Goal: Task Accomplishment & Management: Manage account settings

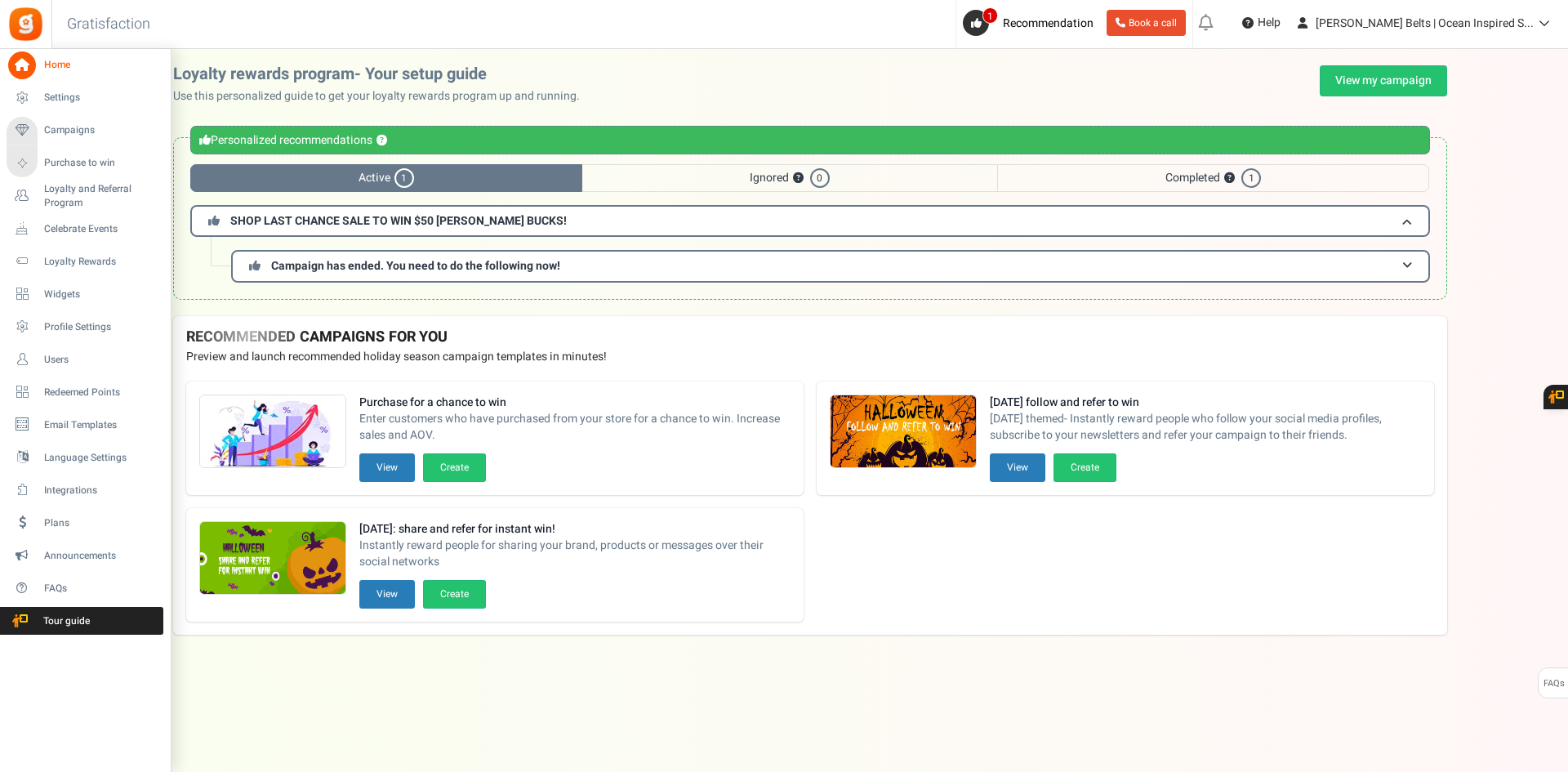
click at [81, 212] on li "Loyalty and Referral Program New" at bounding box center [85, 196] width 170 height 33
click at [81, 194] on span "Loyalty and Referral Program" at bounding box center [104, 196] width 119 height 28
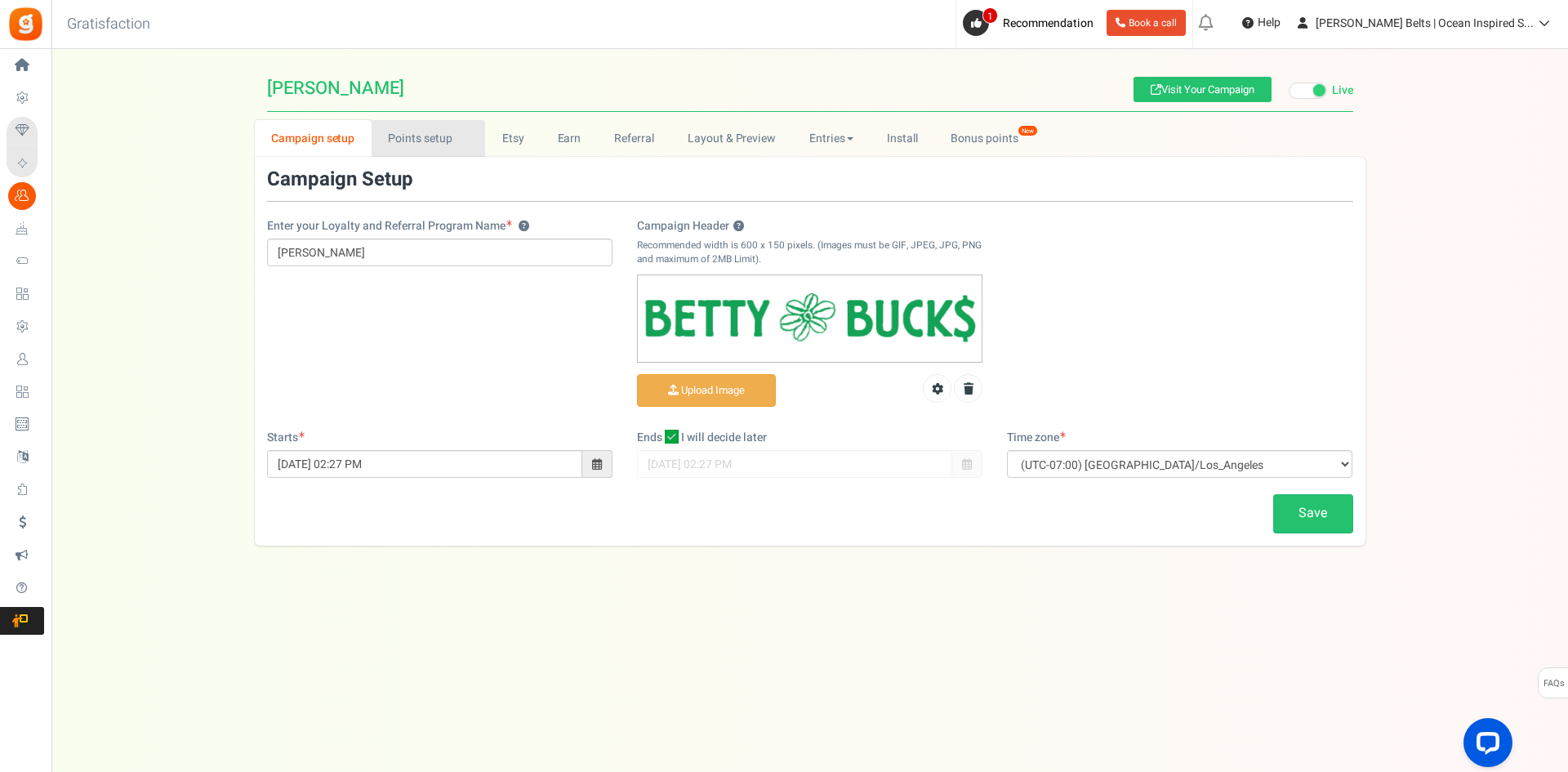
click at [398, 132] on link "Points setup New" at bounding box center [428, 138] width 114 height 37
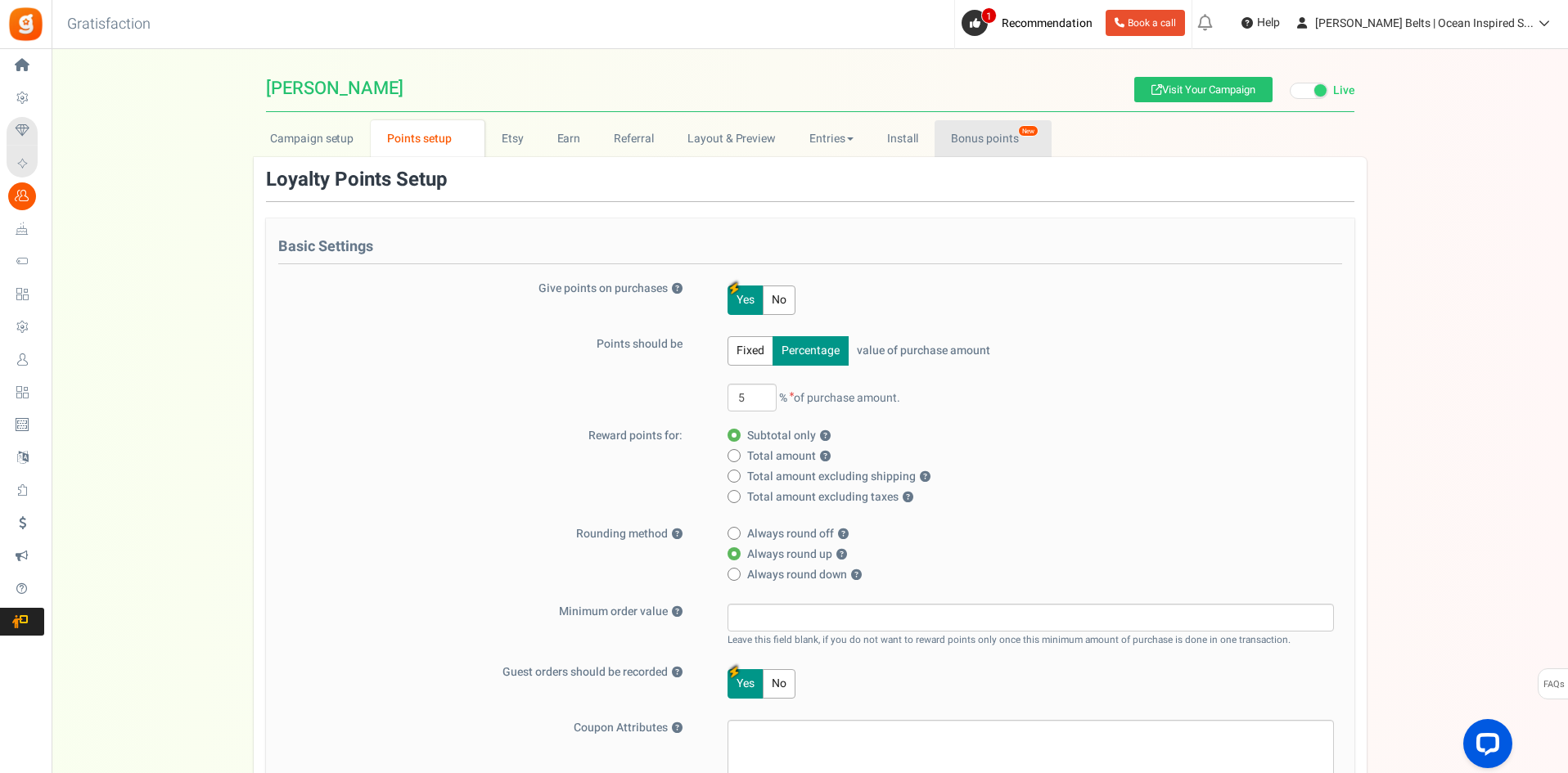
click at [977, 128] on link "Bonus points New" at bounding box center [993, 138] width 117 height 37
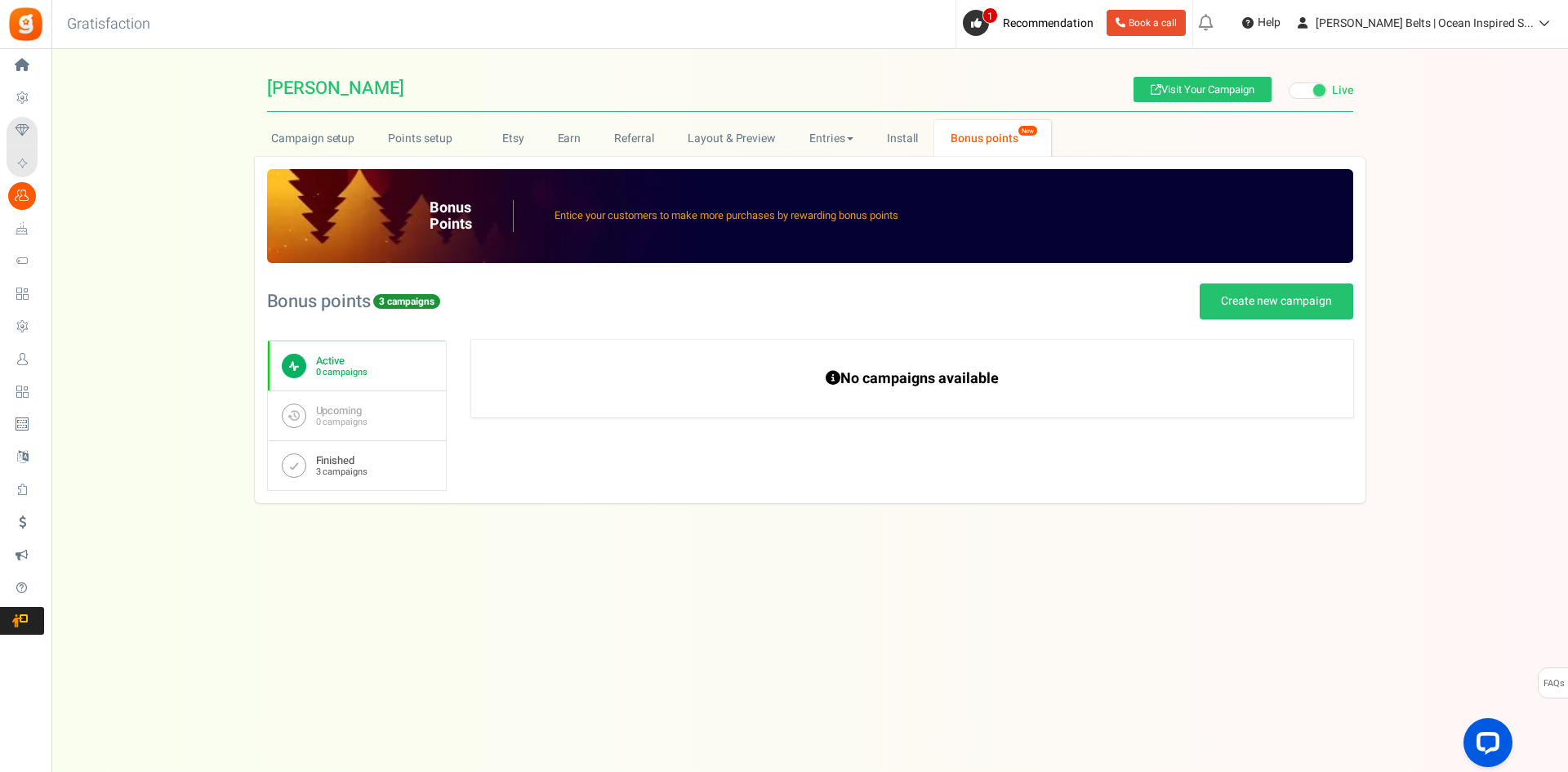
click at [359, 480] on link "Finished 3 campaigns" at bounding box center [357, 465] width 178 height 50
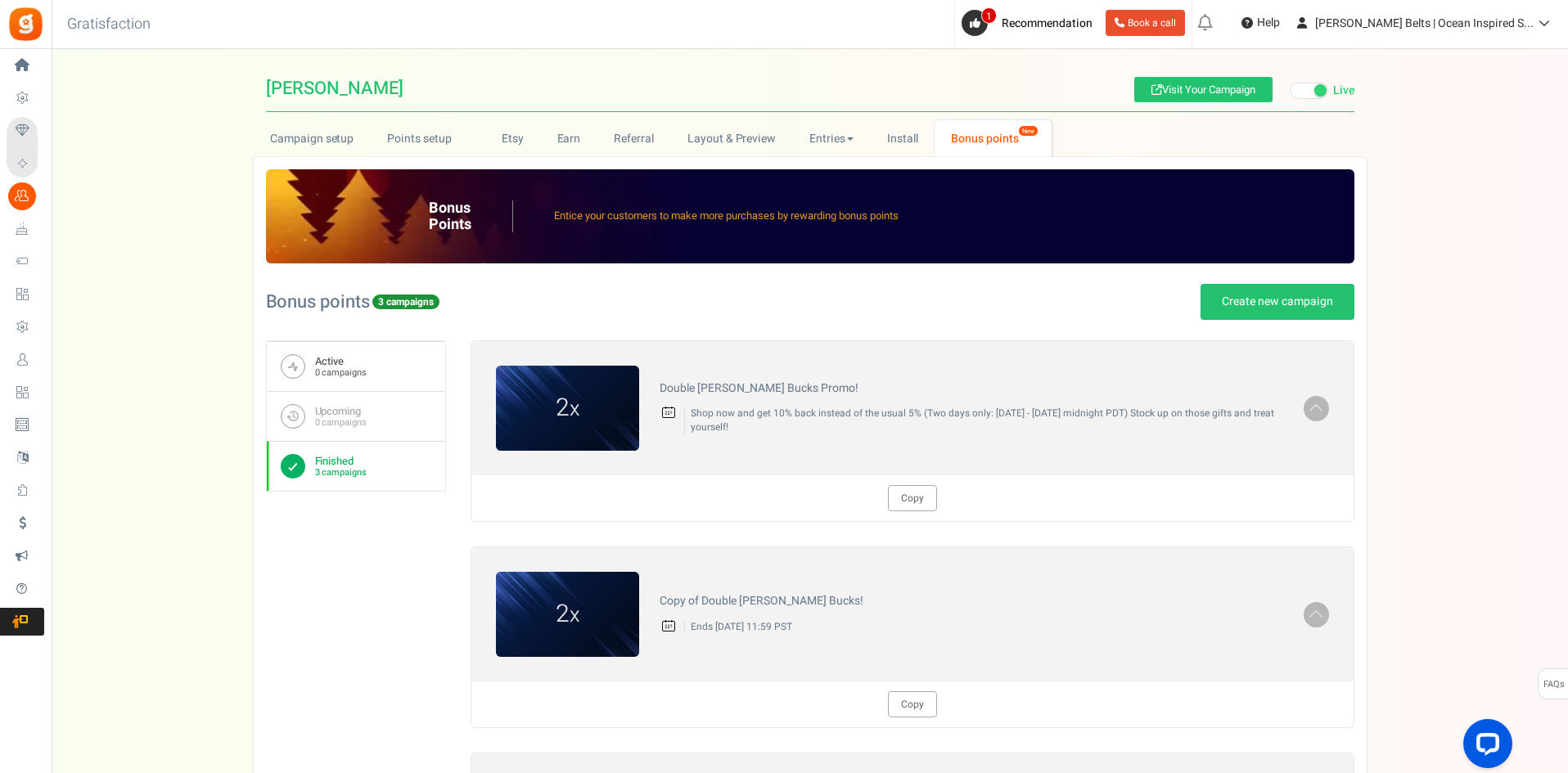
click at [353, 356] on b "Active" at bounding box center [341, 361] width 52 height 13
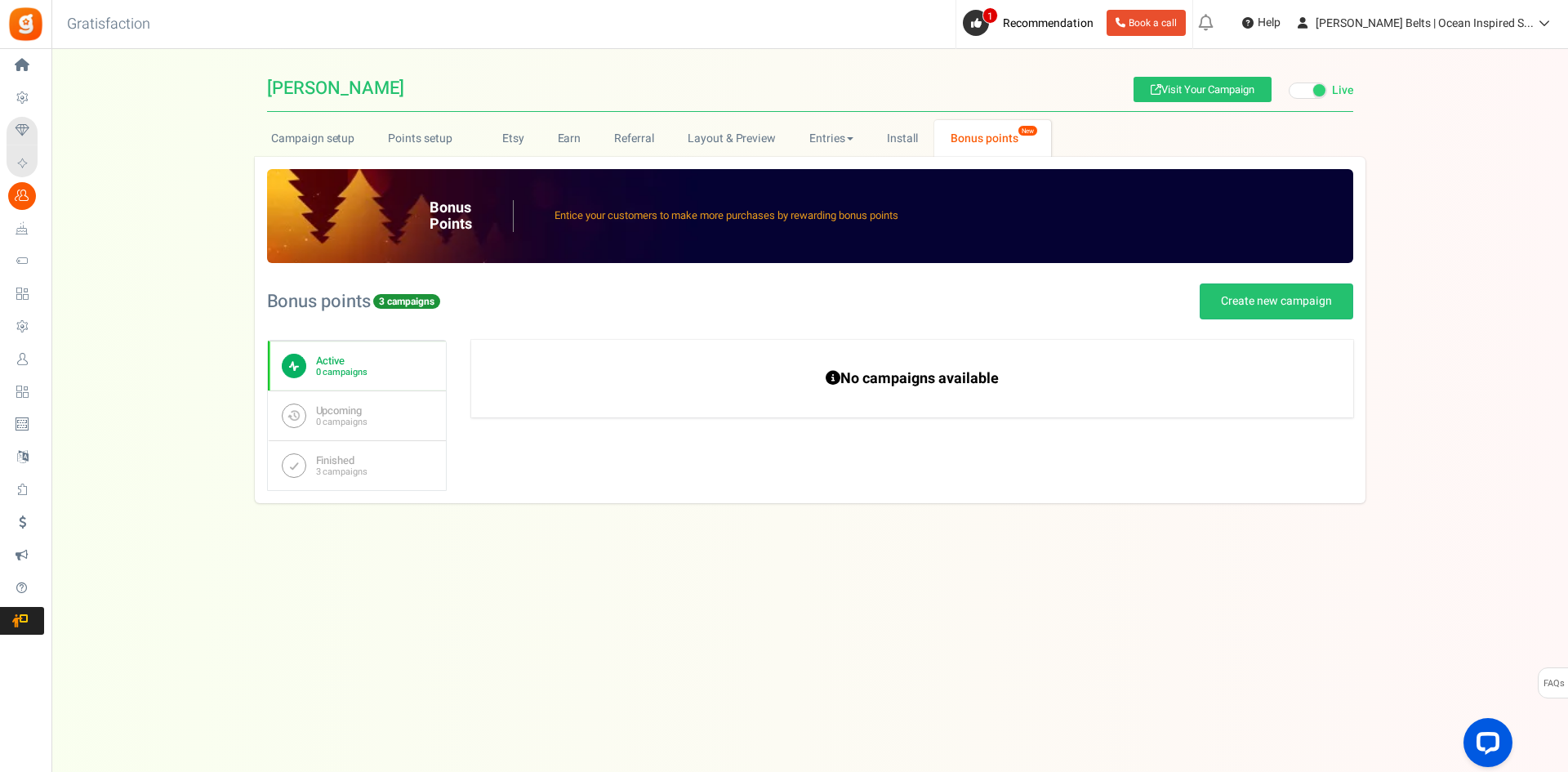
click at [853, 536] on div "Under maintenance we will be back soon We apologize for any inconvenience. The …" at bounding box center [809, 353] width 1516 height 608
click at [854, 536] on div "Under maintenance we will be back soon We apologize for any inconvenience. The …" at bounding box center [809, 353] width 1516 height 608
click at [356, 457] on b "Finished" at bounding box center [342, 460] width 52 height 13
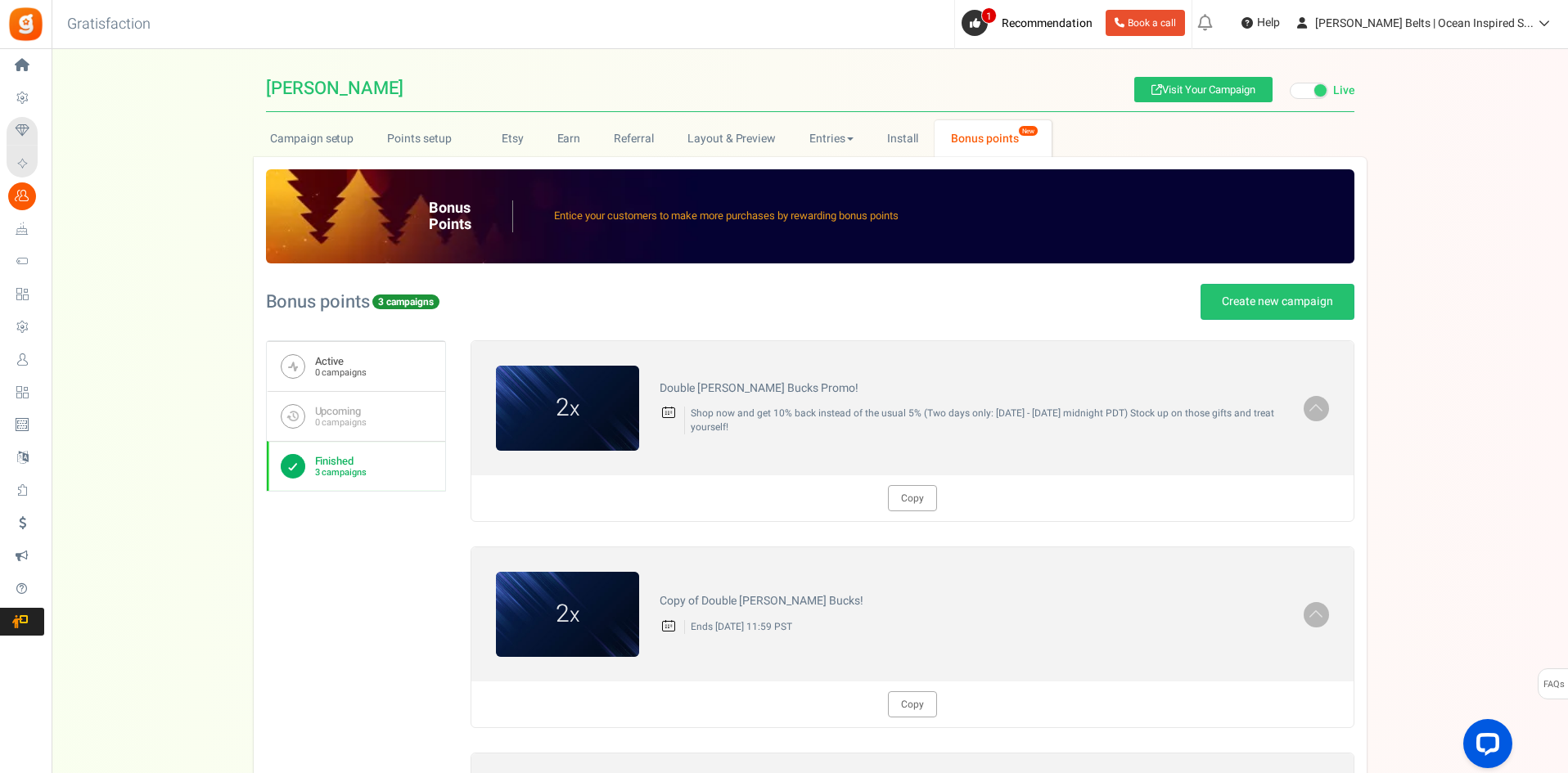
click at [388, 367] on link "Active 0 campaigns" at bounding box center [356, 365] width 179 height 50
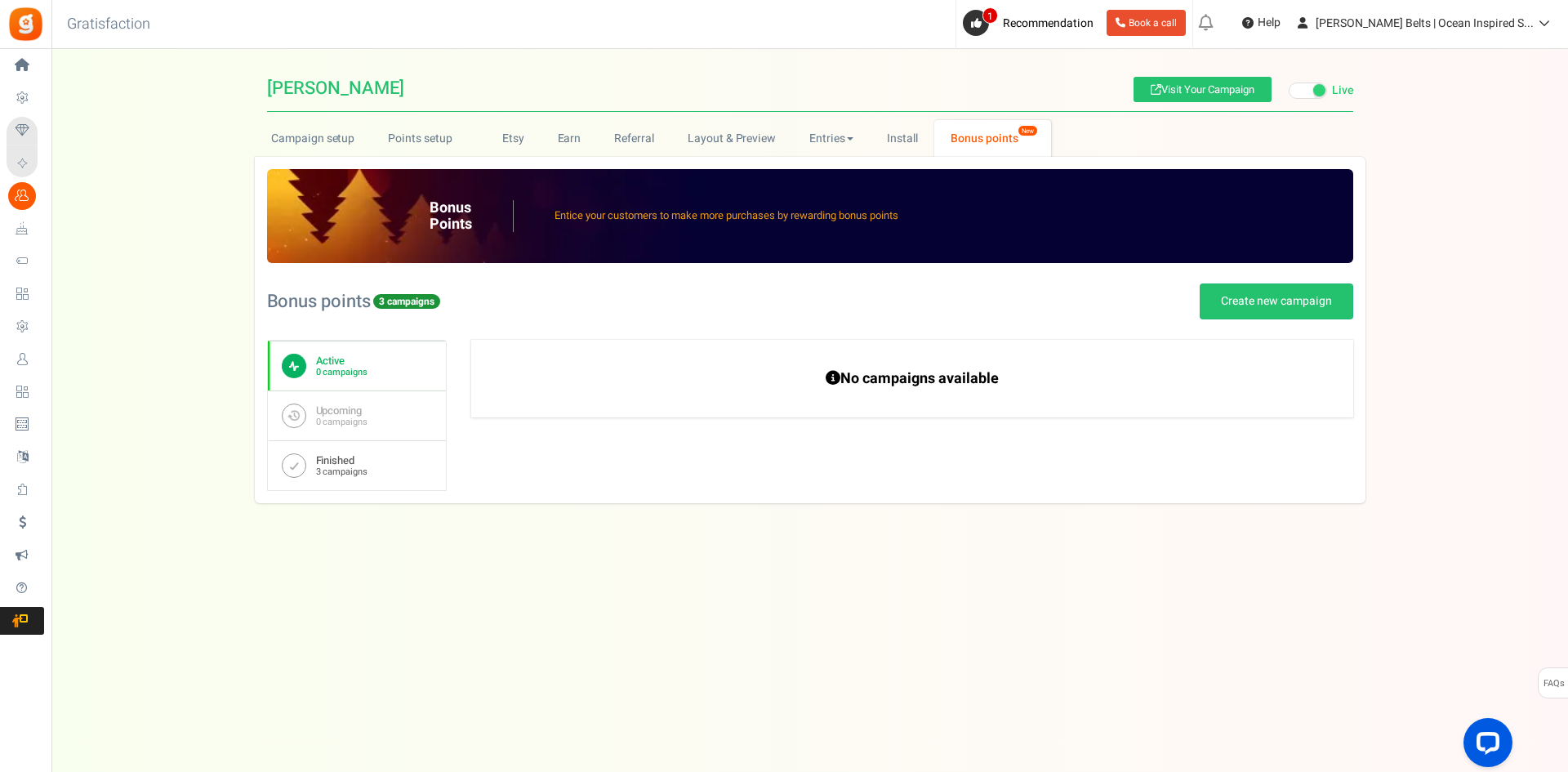
click at [395, 472] on link "Finished 3 campaigns" at bounding box center [357, 465] width 178 height 50
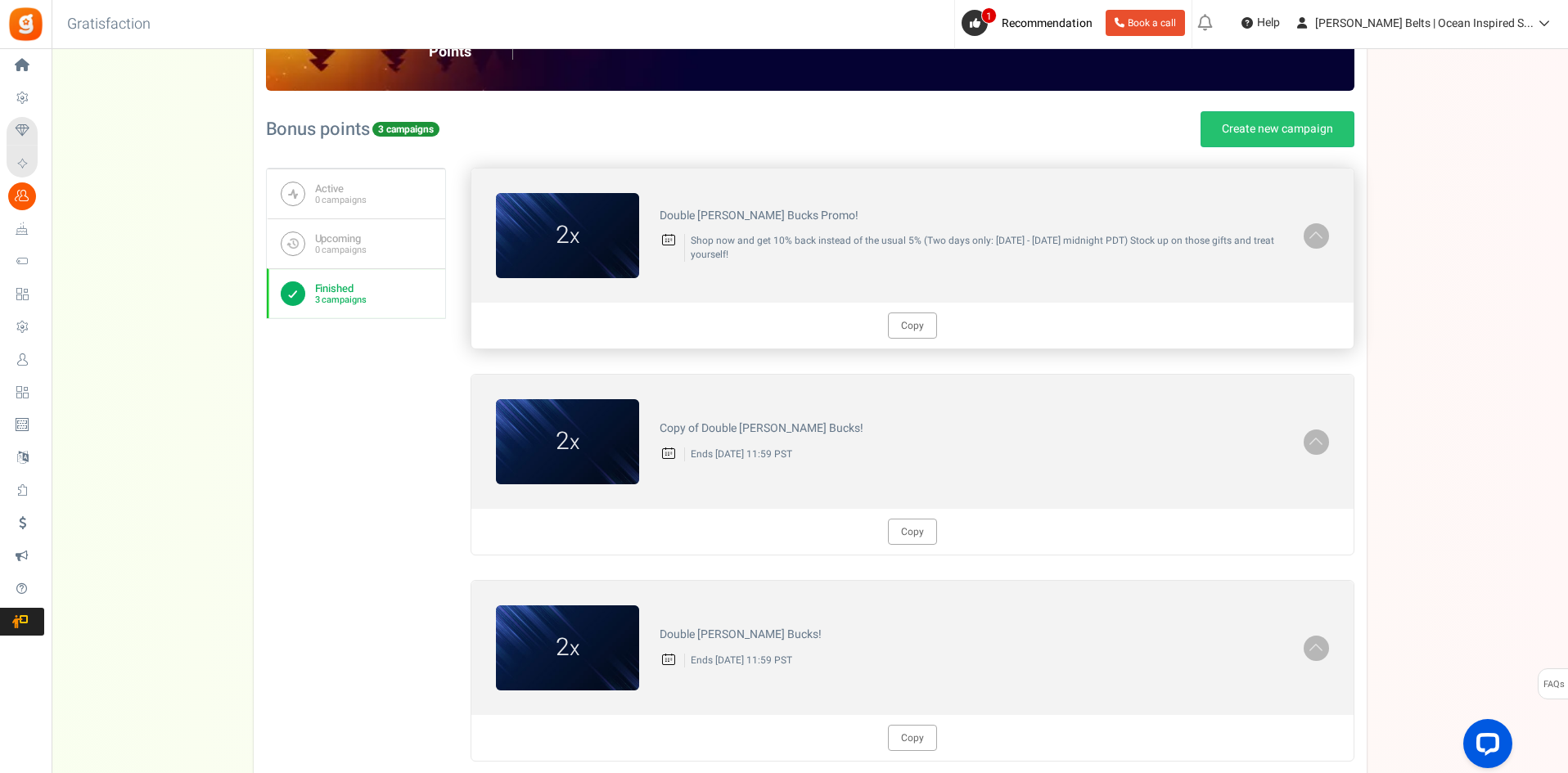
scroll to position [297, 0]
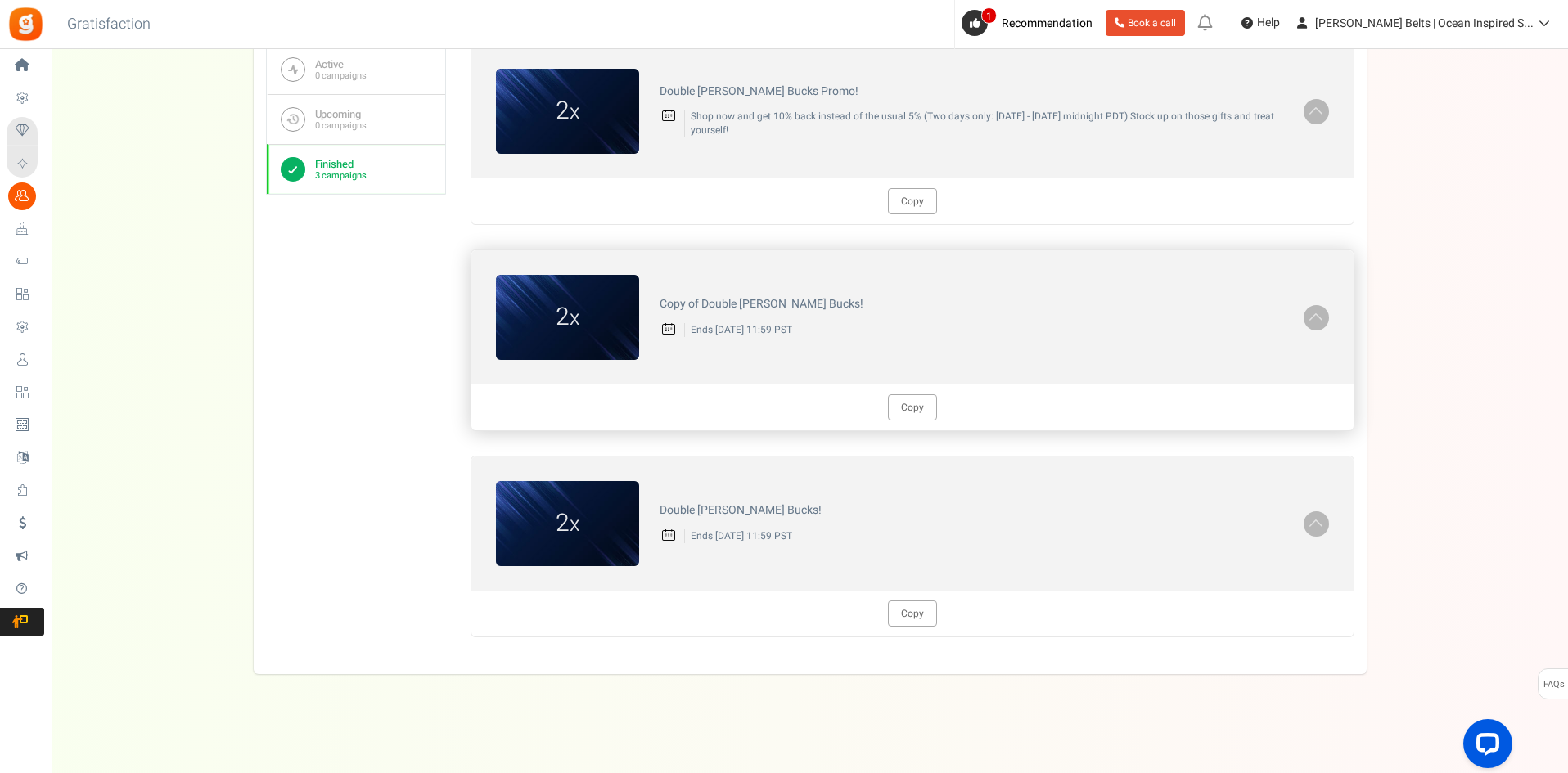
drag, startPoint x: 730, startPoint y: 322, endPoint x: 849, endPoint y: 323, distance: 119.0
click at [849, 323] on p "Ends [DATE] 11:59 PST" at bounding box center [983, 329] width 599 height 14
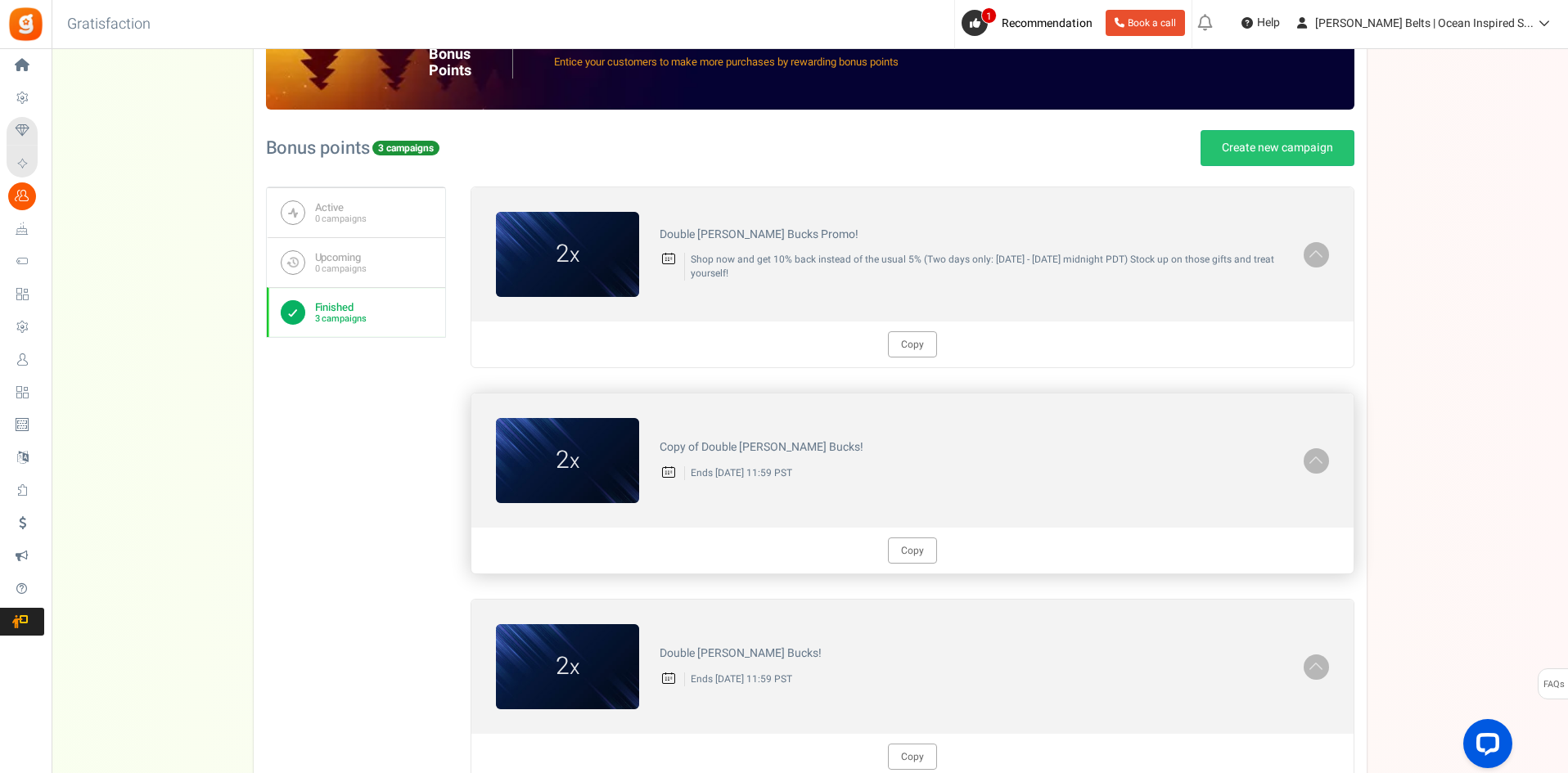
scroll to position [133, 0]
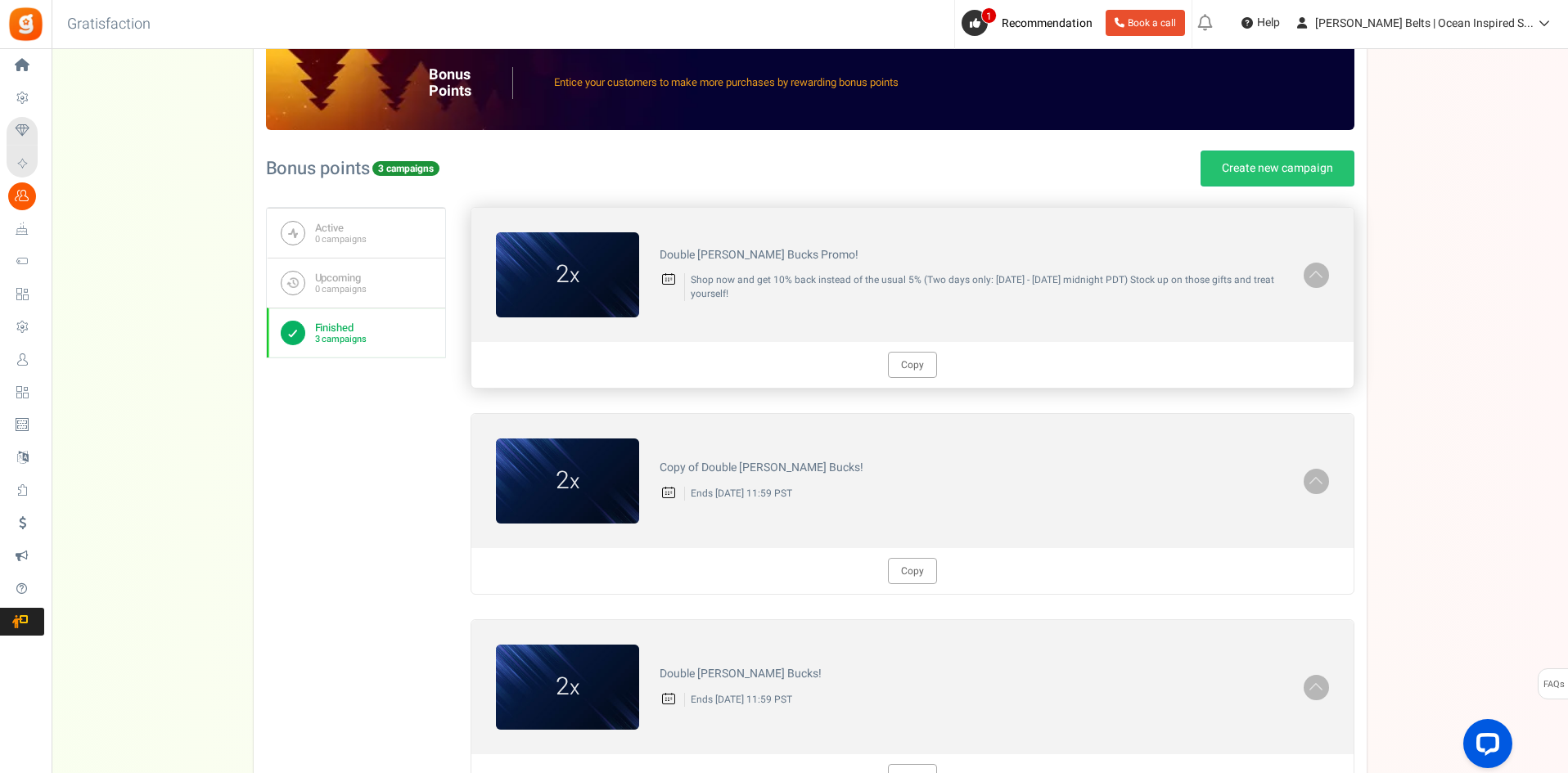
click at [792, 253] on h4 "Double [PERSON_NAME] Bucks Promo!" at bounding box center [971, 255] width 623 height 12
click at [772, 290] on p "Shop now and get 10% back instead of the usual 5% (Two days only: [DATE] - [DAT…" at bounding box center [983, 287] width 599 height 28
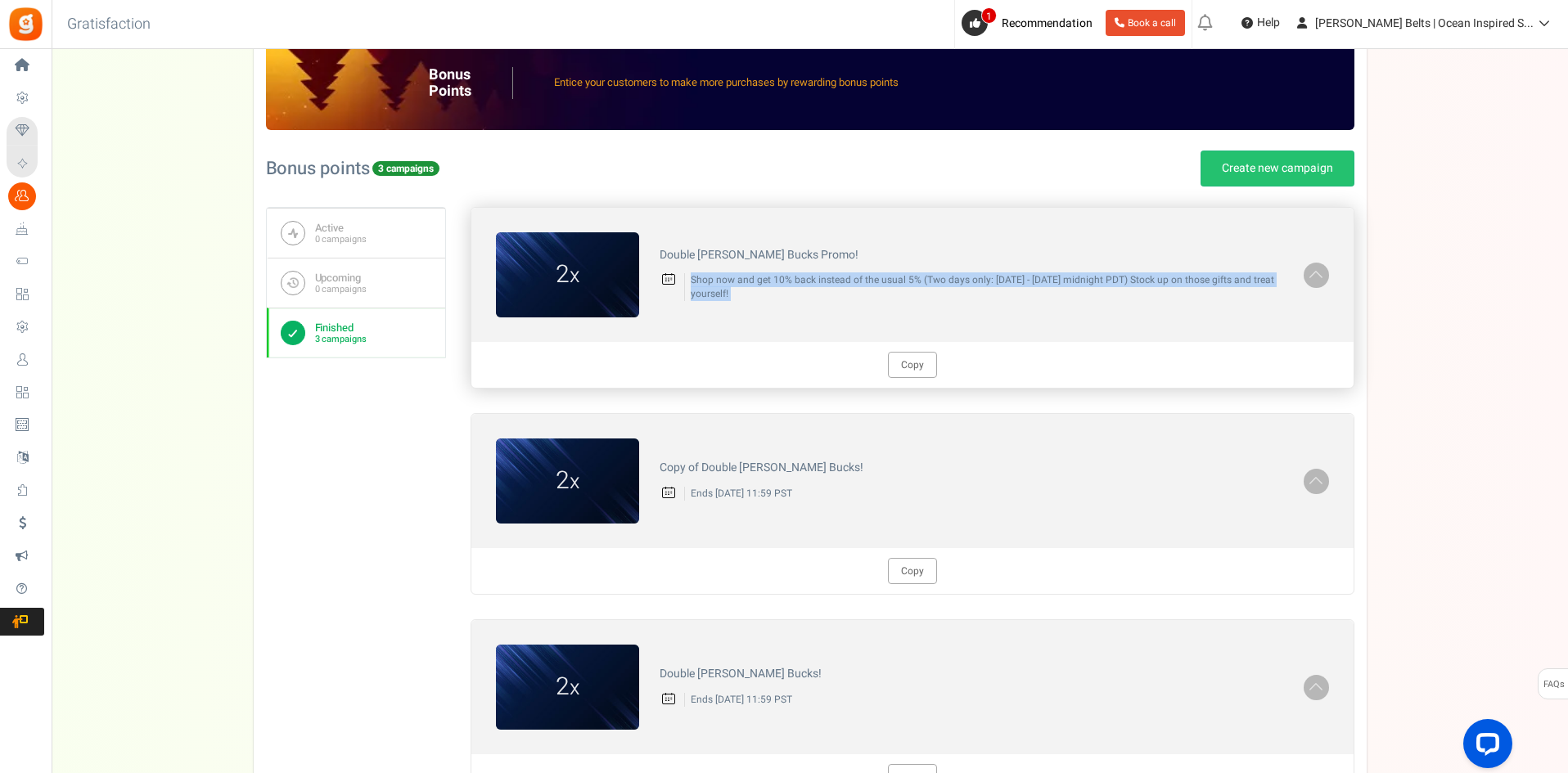
click at [772, 290] on p "Shop now and get 10% back instead of the usual 5% (Two days only: [DATE] - [DAT…" at bounding box center [983, 287] width 599 height 28
click at [748, 325] on div "2 x Double [PERSON_NAME] Bucks Promo! Shop now and get 10% back instead of the …" at bounding box center [912, 275] width 882 height 134
click at [760, 297] on p "Shop now and get 10% back instead of the usual 5% (Two days only: [DATE] - [DAT…" at bounding box center [983, 287] width 599 height 28
drag, startPoint x: 993, startPoint y: 281, endPoint x: 1135, endPoint y: 280, distance: 142.0
click at [1135, 280] on p "Shop now and get 10% back instead of the usual 5% (Two days only: [DATE] - [DAT…" at bounding box center [983, 287] width 599 height 28
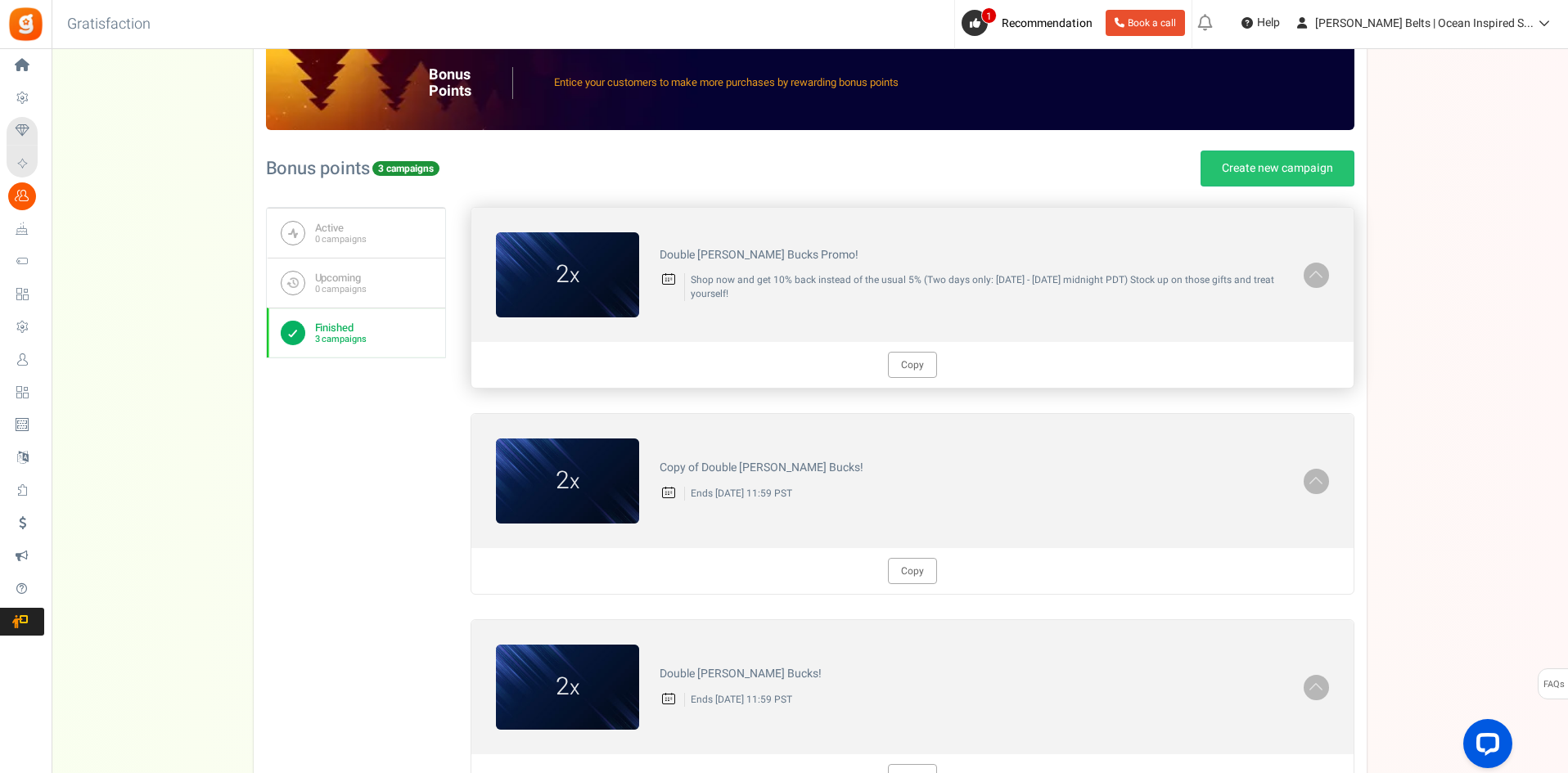
click at [1090, 332] on div "2 x Double [PERSON_NAME] Bucks Promo! Shop now and get 10% back instead of the …" at bounding box center [912, 275] width 882 height 134
click at [1026, 302] on div "Double [PERSON_NAME] Bucks Promo! Shop now and get 10% back instead of the usua…" at bounding box center [971, 275] width 664 height 70
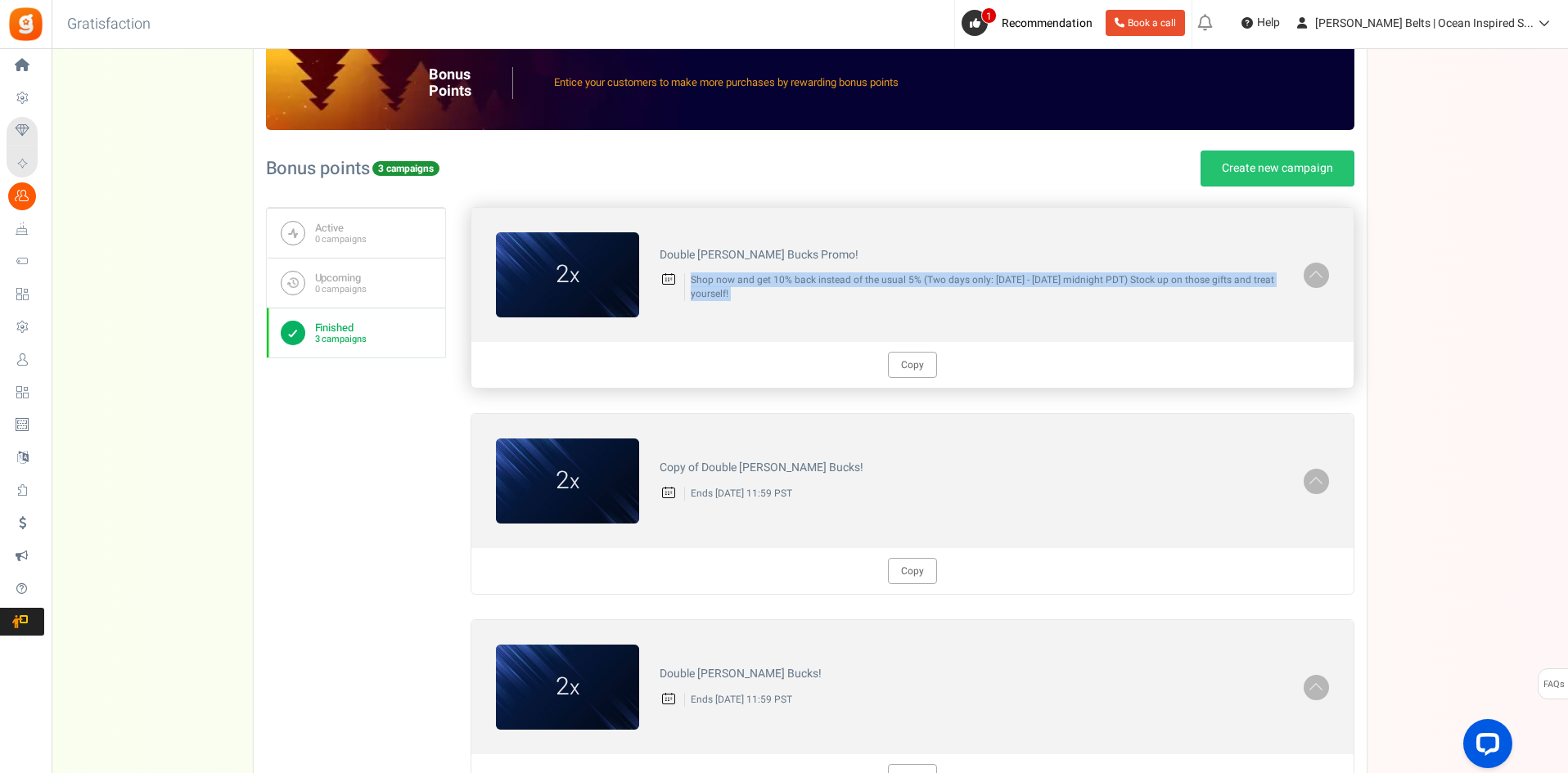
click at [1026, 302] on div "Double [PERSON_NAME] Bucks Promo! Shop now and get 10% back instead of the usua…" at bounding box center [971, 275] width 664 height 70
click at [1008, 328] on div "2 x Double [PERSON_NAME] Bucks Promo! Shop now and get 10% back instead of the …" at bounding box center [912, 275] width 882 height 134
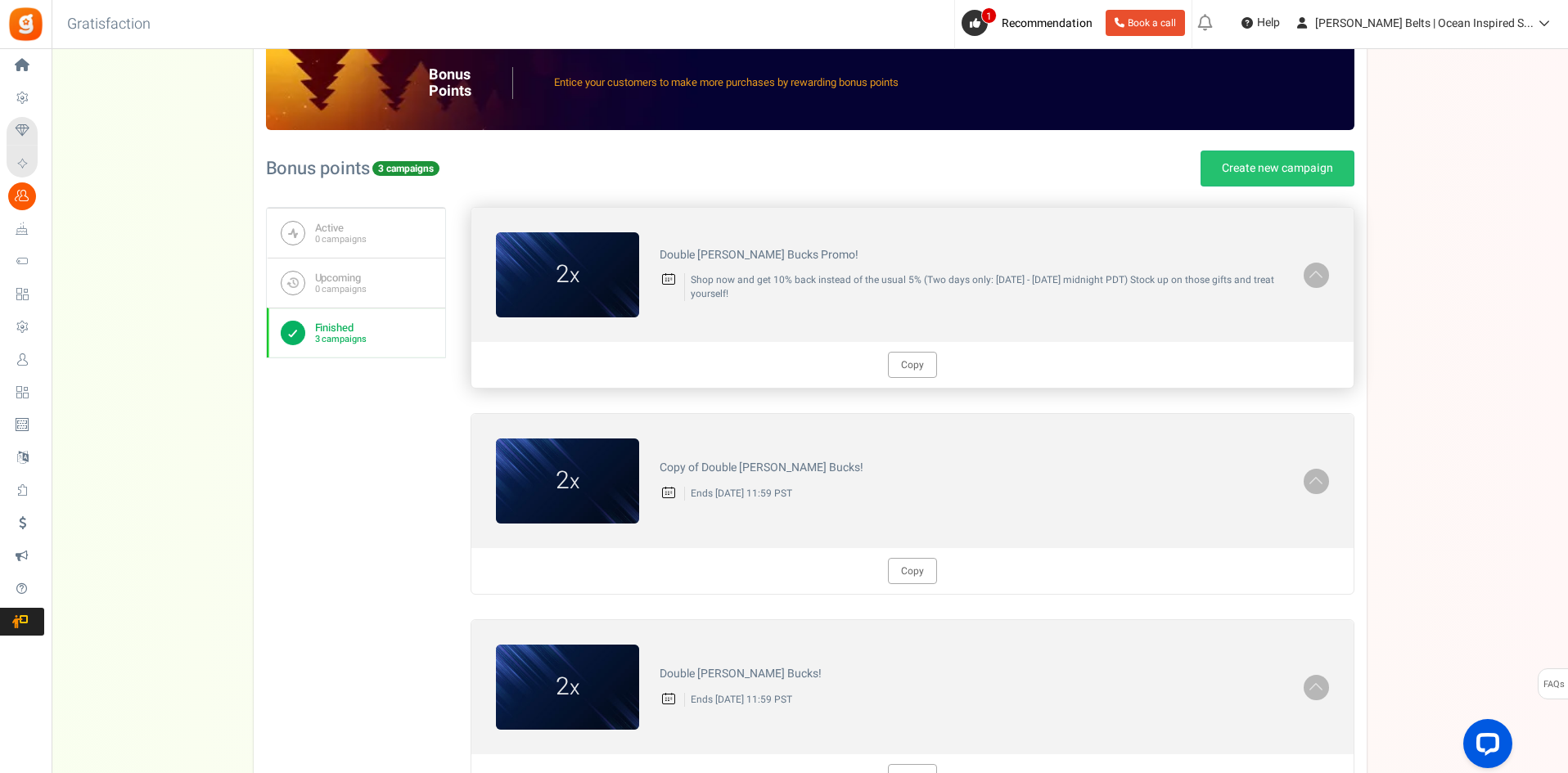
click at [1322, 265] on span at bounding box center [1316, 273] width 16 height 19
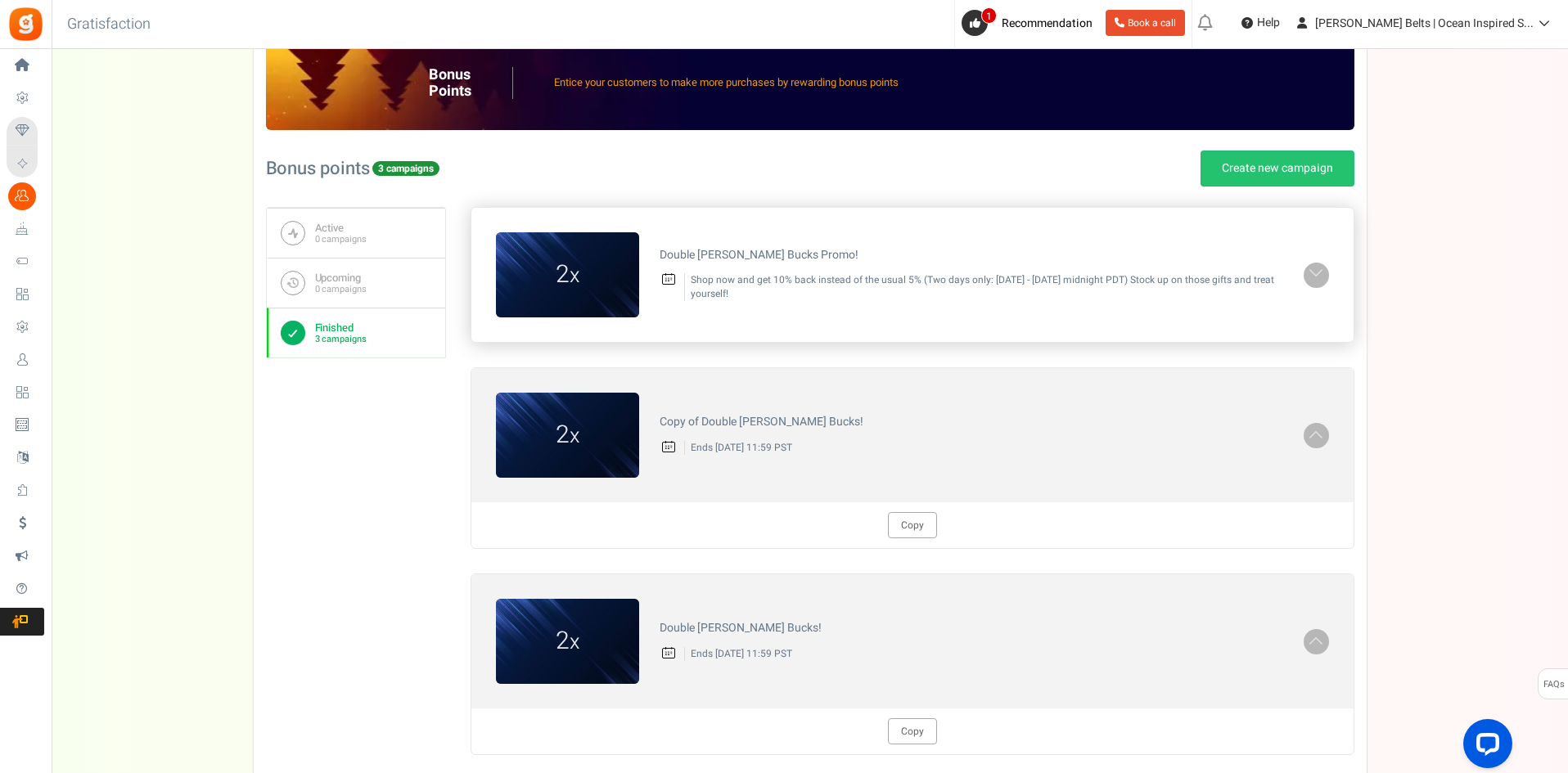
click at [1317, 270] on span at bounding box center [1316, 273] width 16 height 19
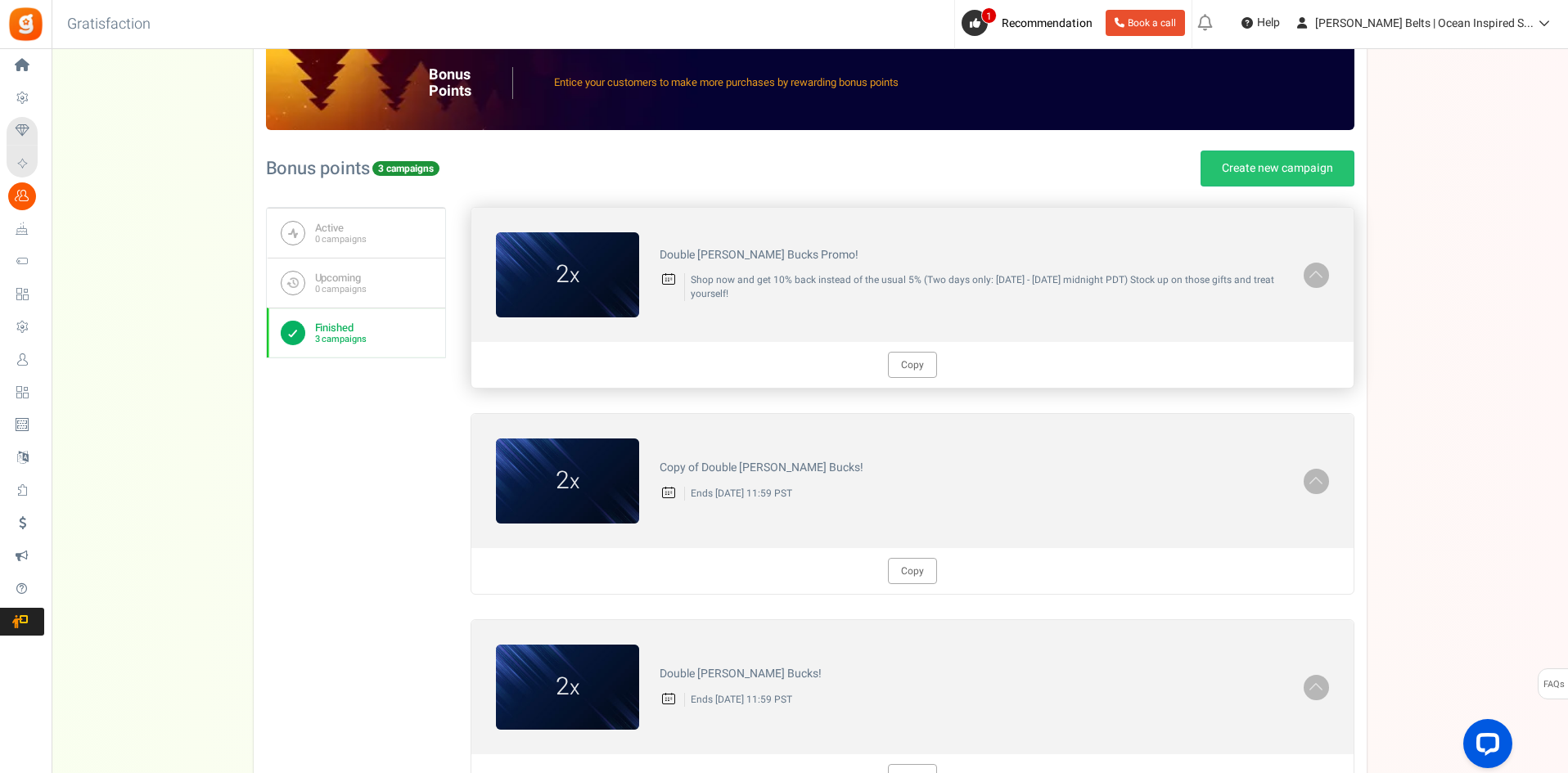
drag, startPoint x: 702, startPoint y: 282, endPoint x: 789, endPoint y: 293, distance: 87.7
click at [789, 293] on p "Shop now and get 10% back instead of the usual 5% (Two days only: [DATE] - [DAT…" at bounding box center [983, 287] width 599 height 28
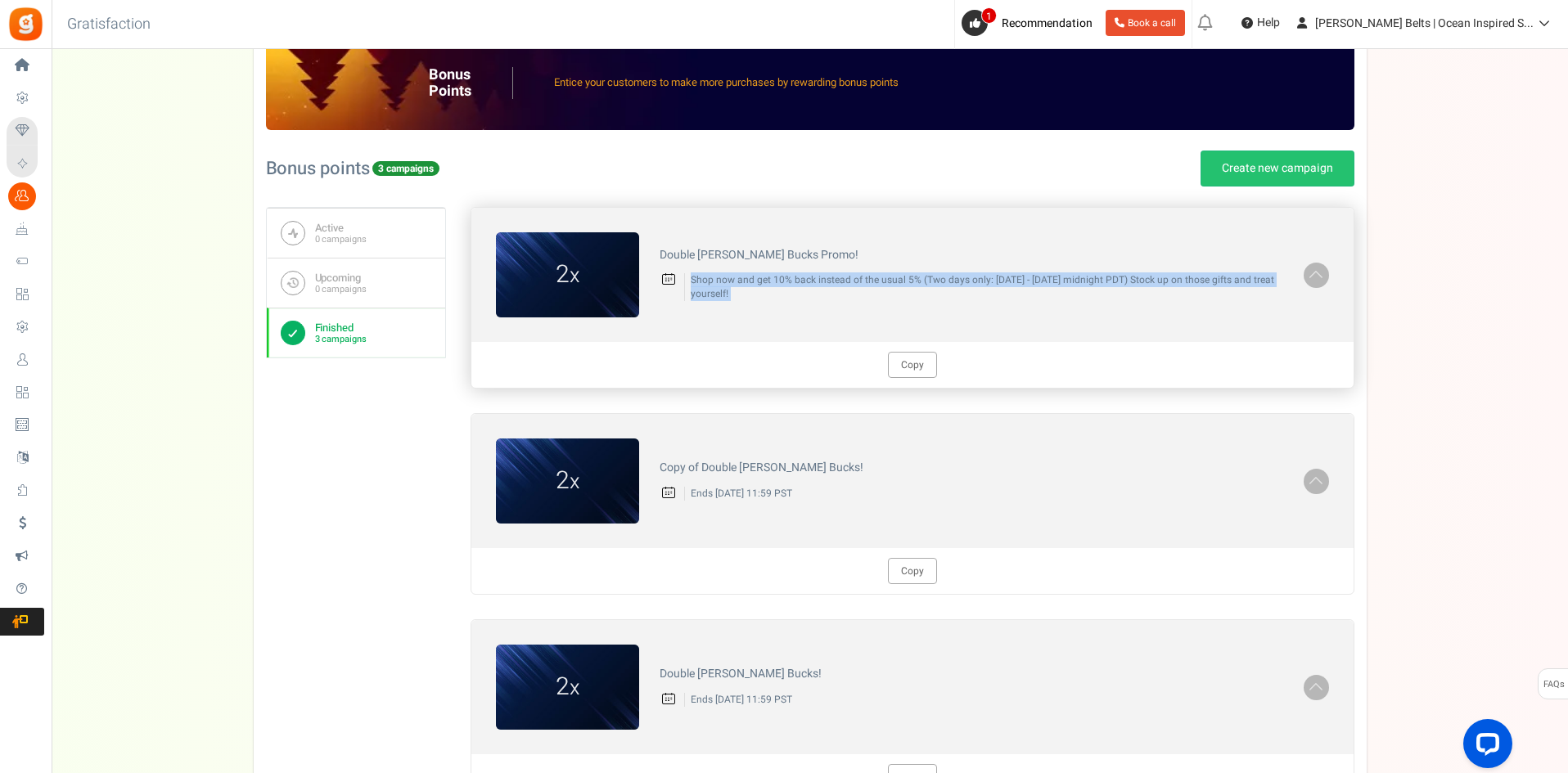
click at [789, 293] on p "Shop now and get 10% back instead of the usual 5% (Two days only: [DATE] - [DAT…" at bounding box center [983, 287] width 599 height 28
click at [782, 302] on div "Double [PERSON_NAME] Bucks Promo! Shop now and get 10% back instead of the usua…" at bounding box center [971, 275] width 664 height 70
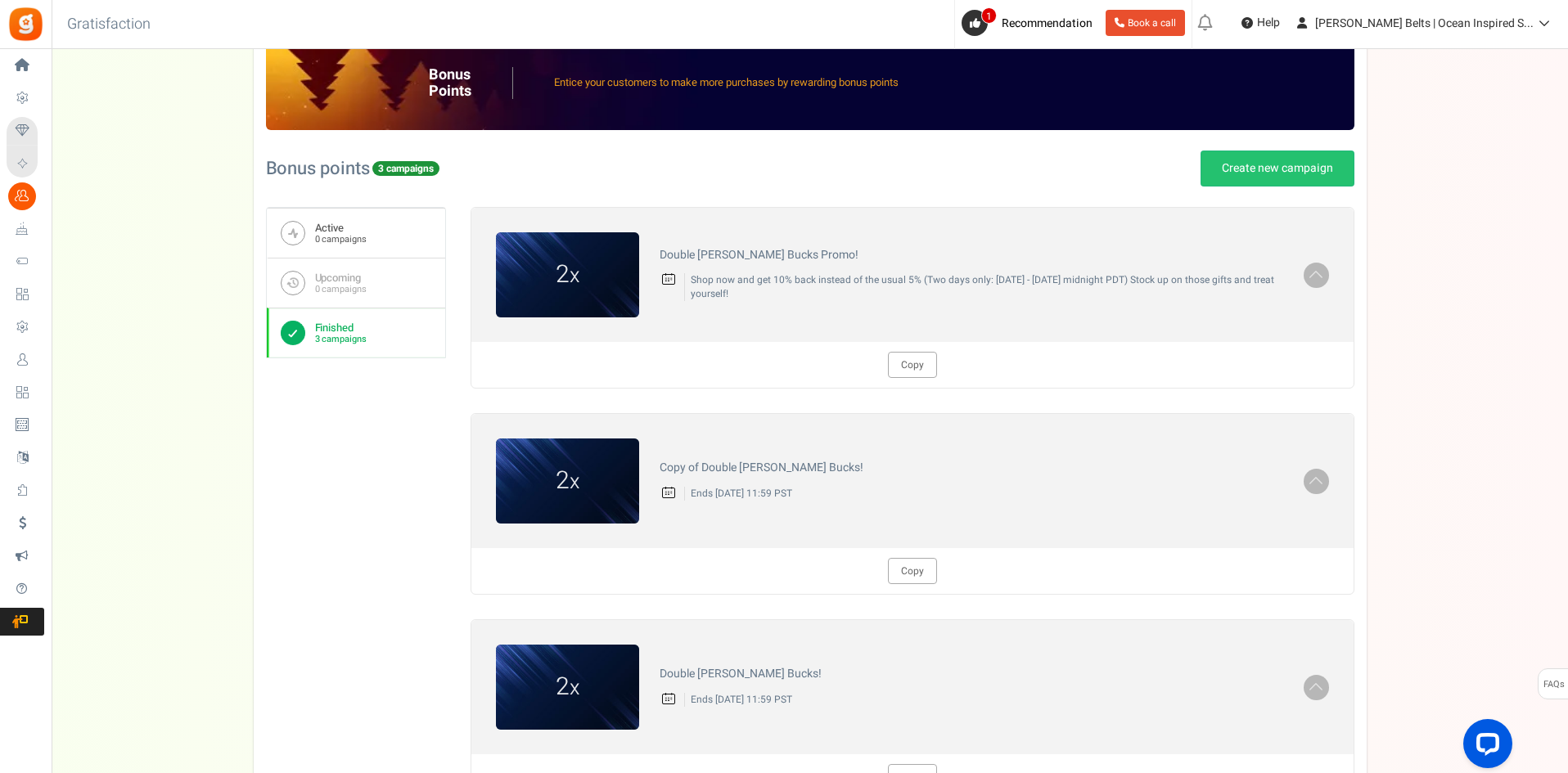
click at [381, 237] on link "Active 0 campaigns" at bounding box center [356, 233] width 179 height 50
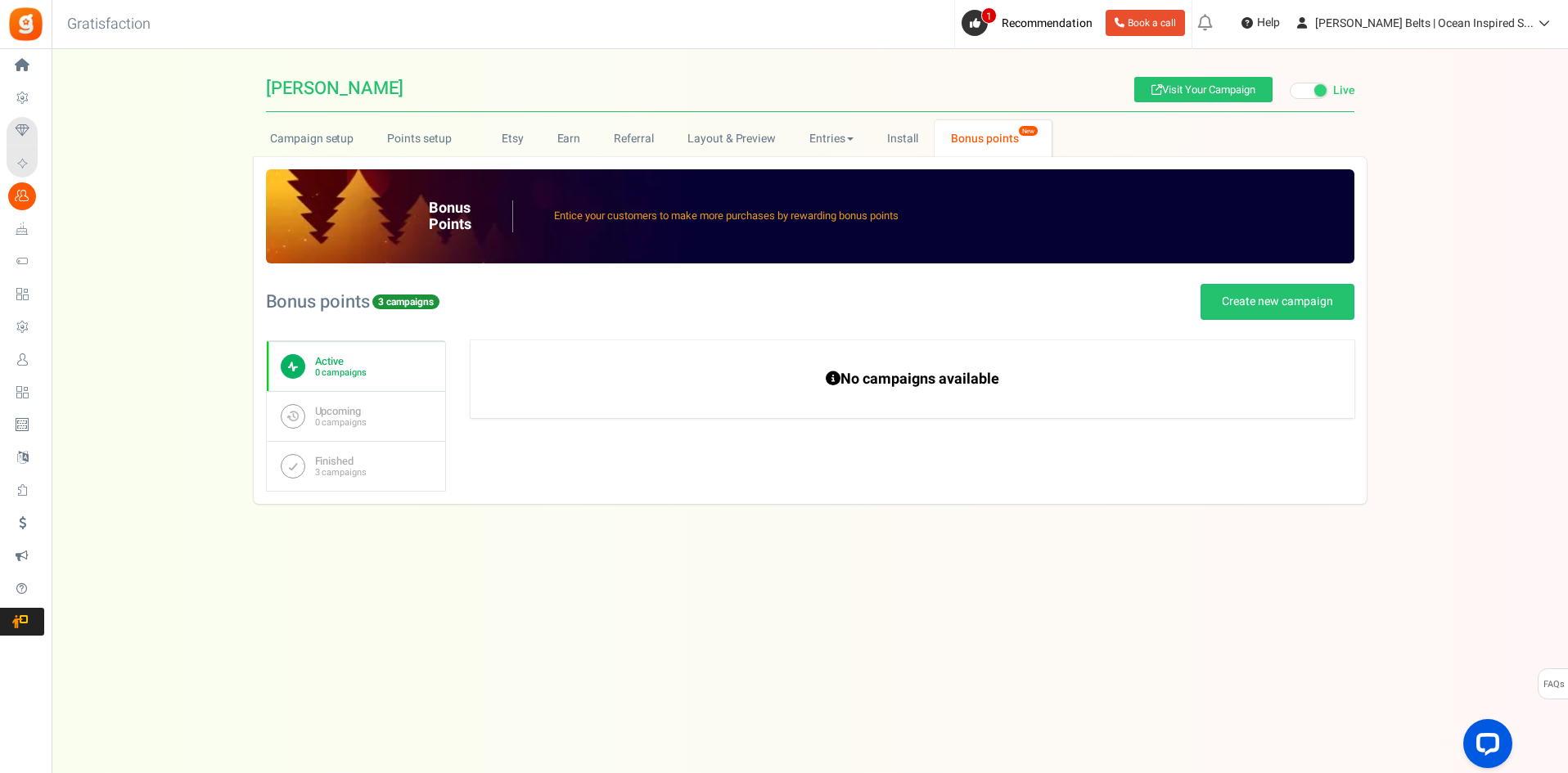
scroll to position [0, 0]
click at [368, 461] on link "Finished 3 campaigns" at bounding box center [358, 465] width 179 height 50
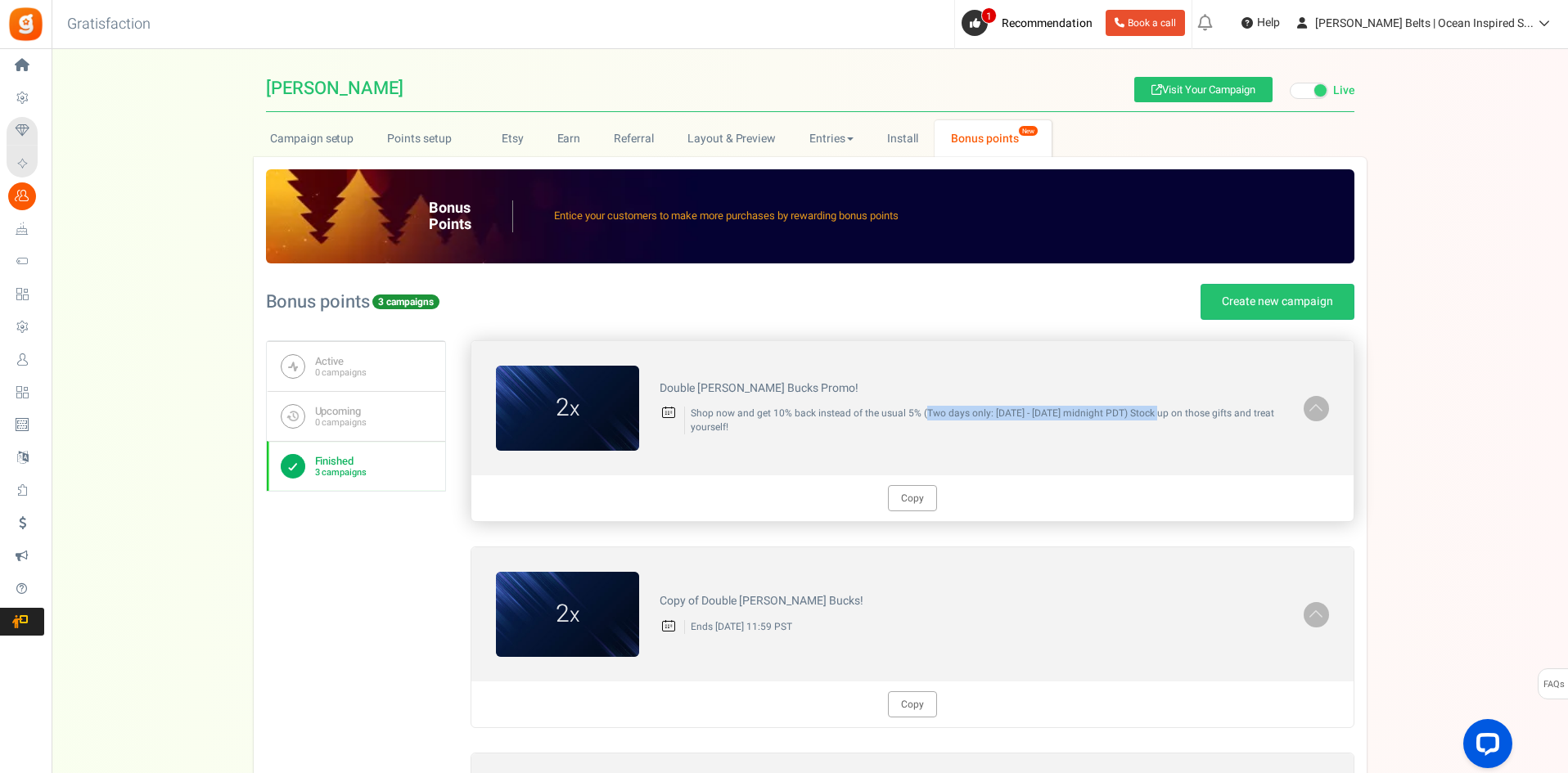
drag, startPoint x: 925, startPoint y: 412, endPoint x: 1144, endPoint y: 412, distance: 219.0
click at [1144, 412] on p "Shop now and get 10% back instead of the usual 5% (Two days only: [DATE] - [DAT…" at bounding box center [983, 420] width 599 height 28
drag, startPoint x: 1161, startPoint y: 410, endPoint x: 1179, endPoint y: 423, distance: 22.2
click at [1179, 423] on p "Shop now and get 10% back instead of the usual 5% (Two days only: [DATE] - [DAT…" at bounding box center [983, 420] width 599 height 28
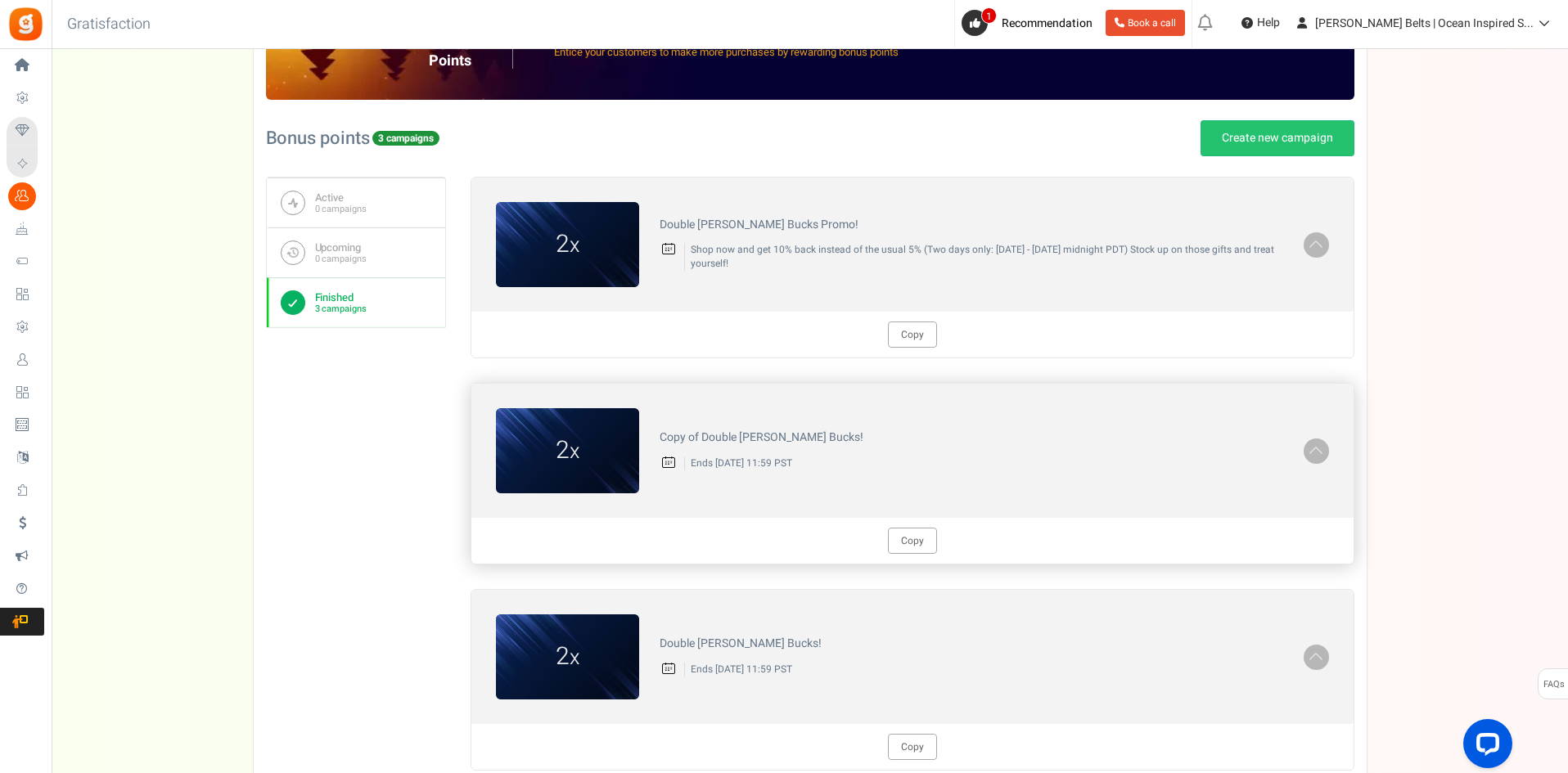
scroll to position [133, 0]
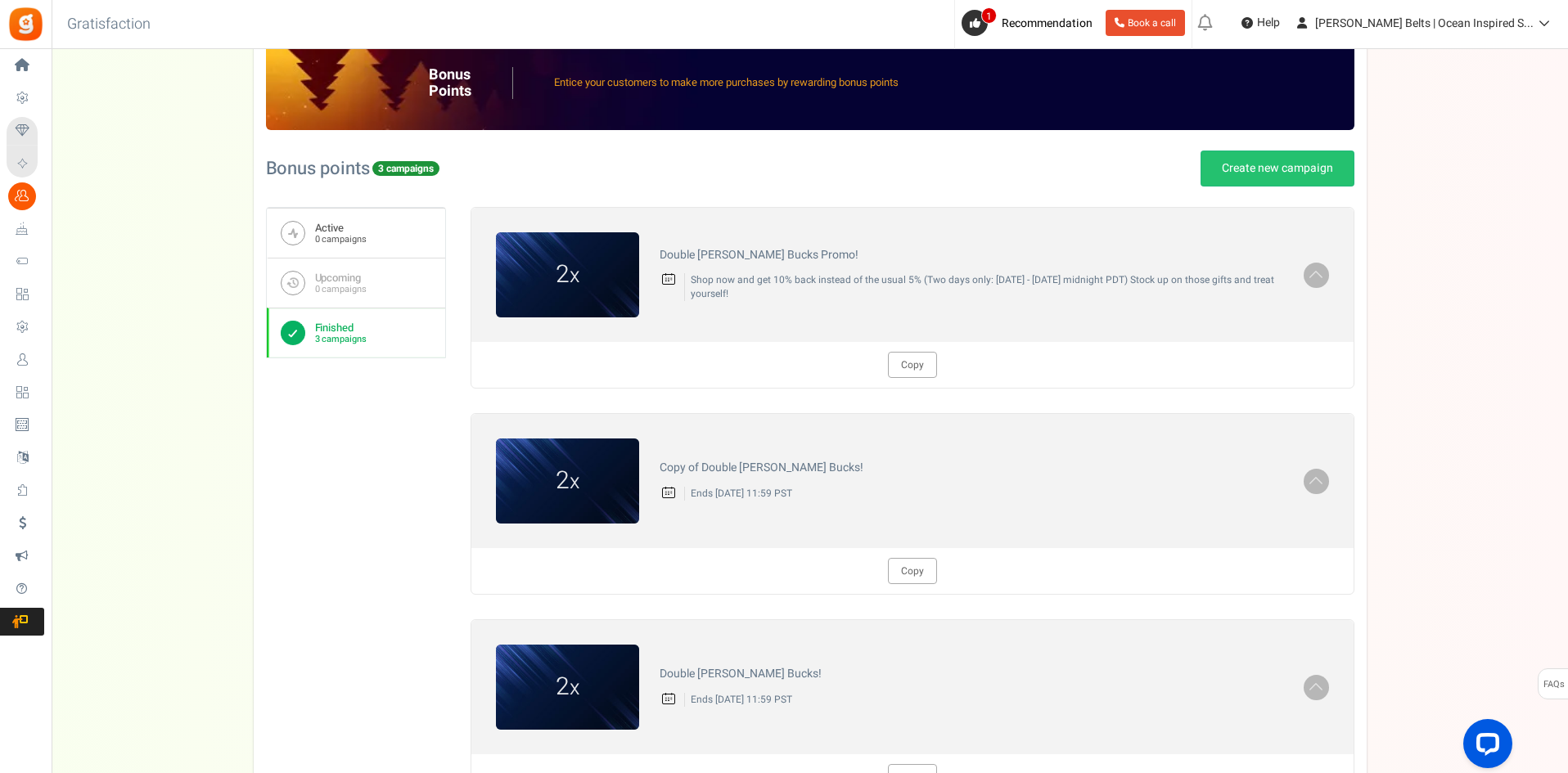
click at [397, 222] on link "Active 0 campaigns" at bounding box center [356, 233] width 179 height 50
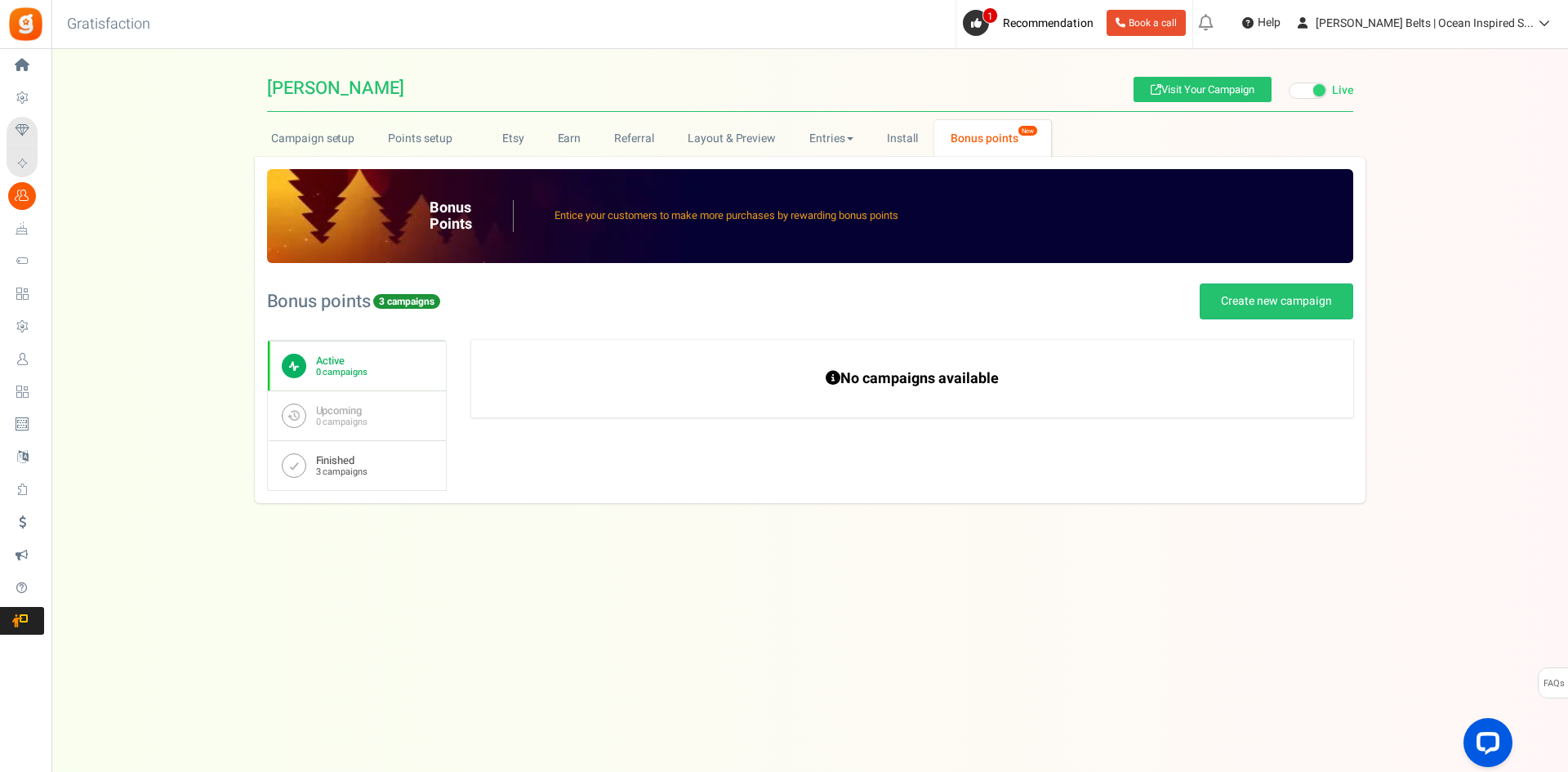
click at [367, 454] on link "Finished 3 campaigns" at bounding box center [357, 465] width 178 height 50
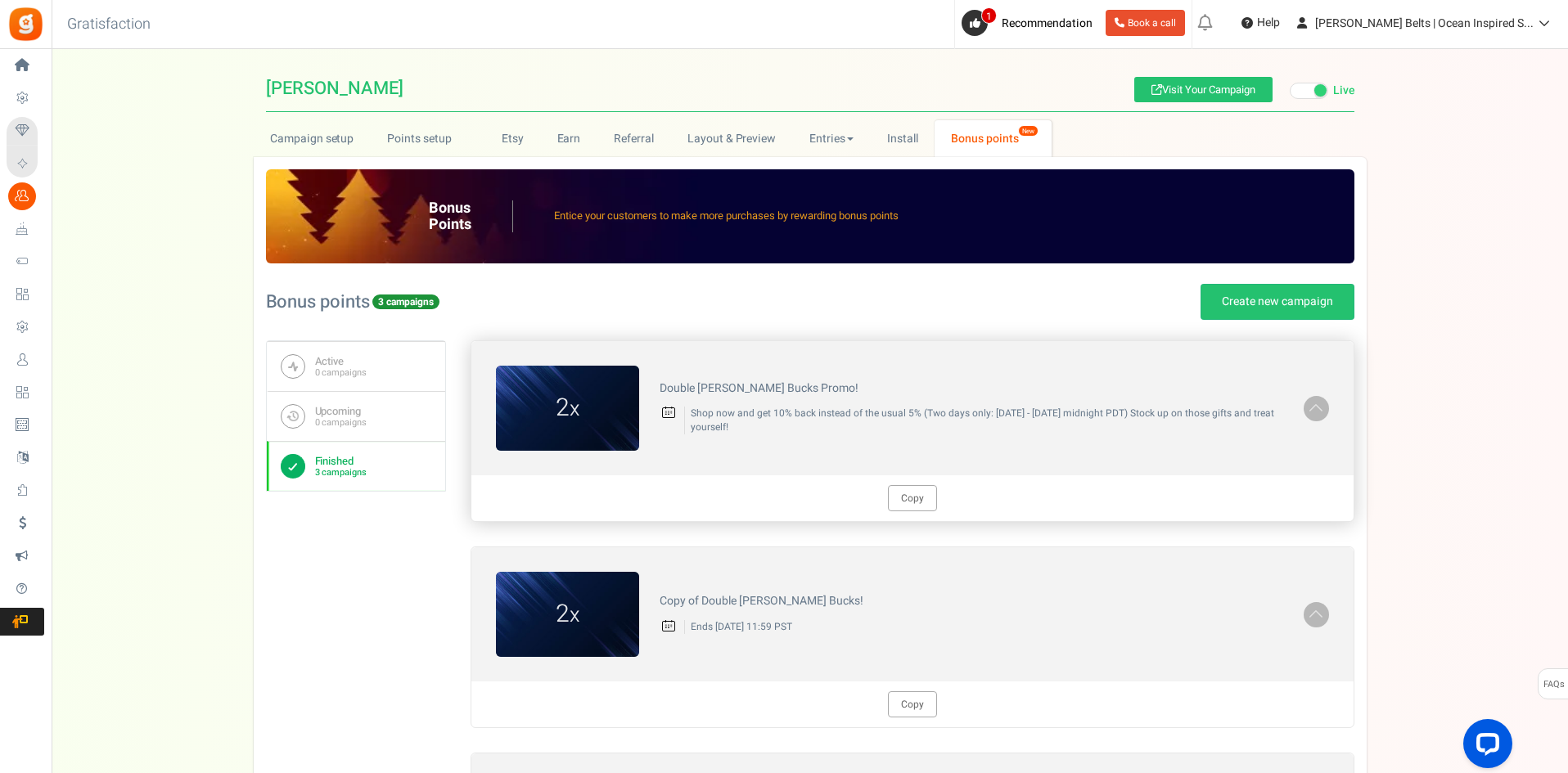
click at [948, 416] on p "Shop now and get 10% back instead of the usual 5% (Two days only: [DATE] - [DAT…" at bounding box center [983, 420] width 599 height 28
drag, startPoint x: 905, startPoint y: 416, endPoint x: 1058, endPoint y: 414, distance: 153.0
click at [1058, 414] on p "Shop now and get 10% back instead of the usual 5% (Two days only: [DATE] - [DAT…" at bounding box center [983, 420] width 599 height 28
drag, startPoint x: 976, startPoint y: 442, endPoint x: 777, endPoint y: 427, distance: 199.6
click at [972, 443] on div "2 x Double [PERSON_NAME] Bucks Promo! Shop now and get 10% back instead of the …" at bounding box center [912, 408] width 882 height 134
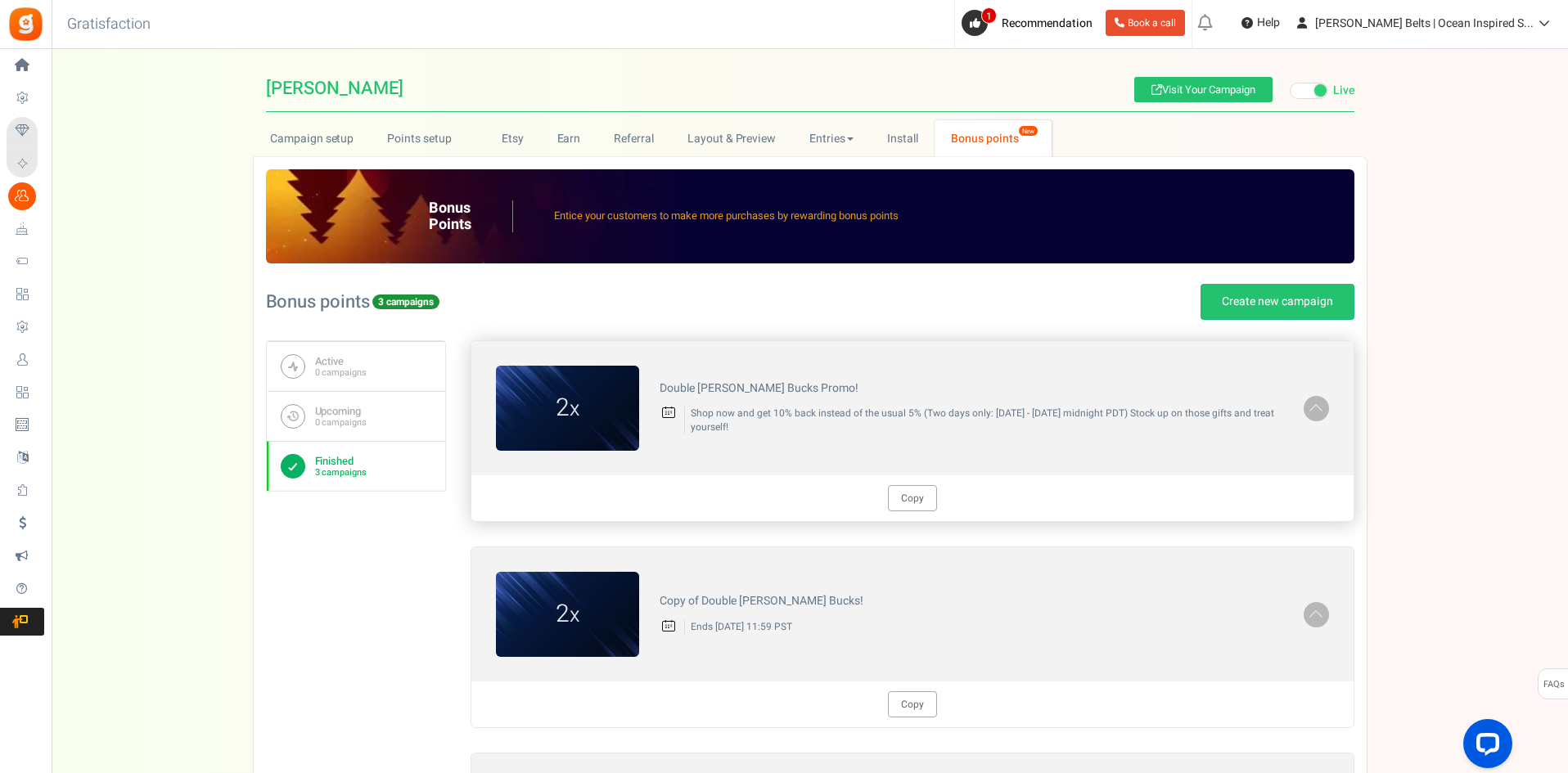
click at [749, 422] on p "Shop now and get 10% back instead of the usual 5% (Two days only: [DATE] - [DAT…" at bounding box center [983, 420] width 599 height 28
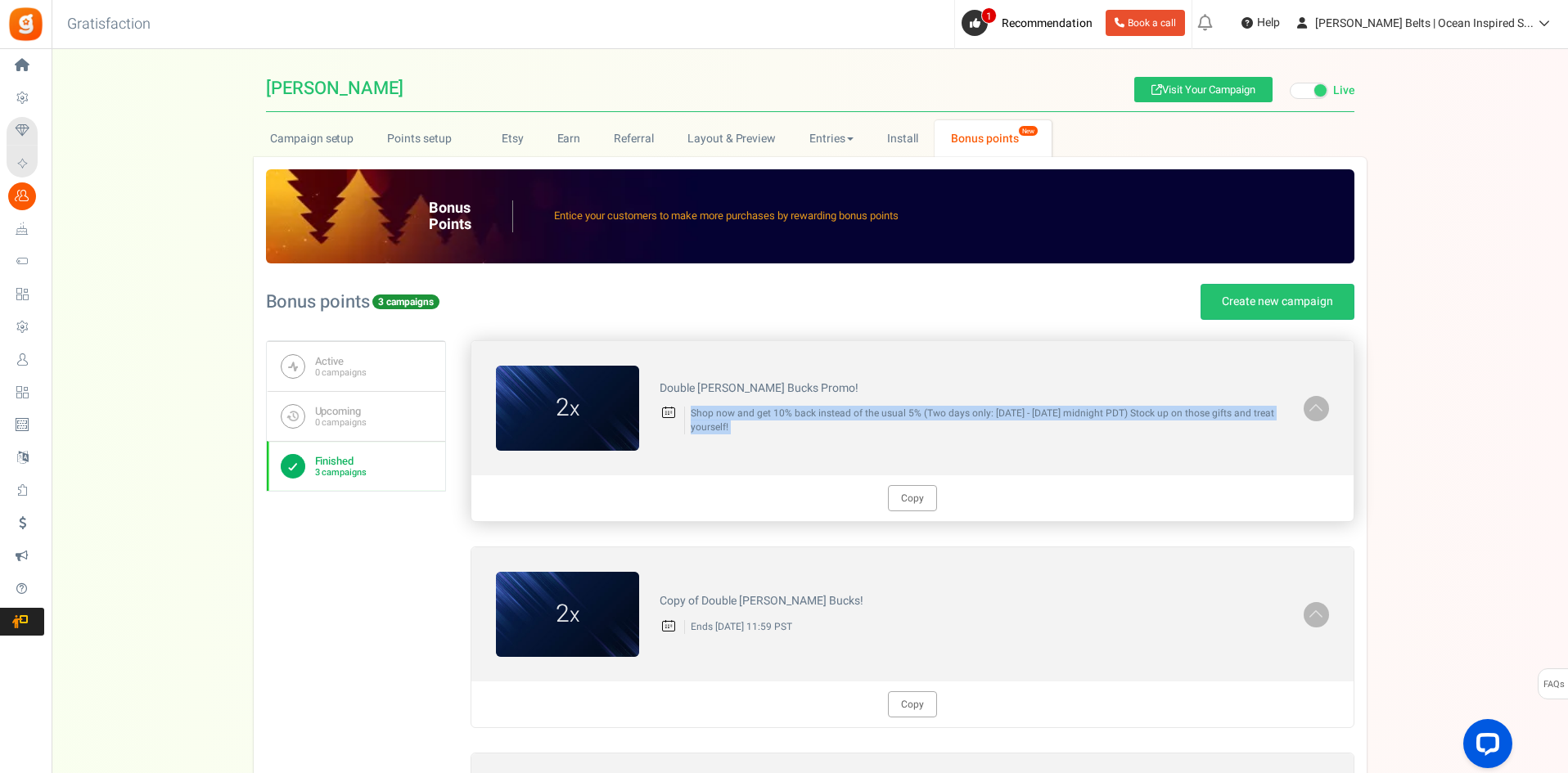
click at [749, 422] on p "Shop now and get 10% back instead of the usual 5% (Two days only: [DATE] - [DAT…" at bounding box center [983, 420] width 599 height 28
click at [720, 440] on div "Double [PERSON_NAME] Bucks Promo! Shop now and get 10% back instead of the usua…" at bounding box center [971, 408] width 664 height 70
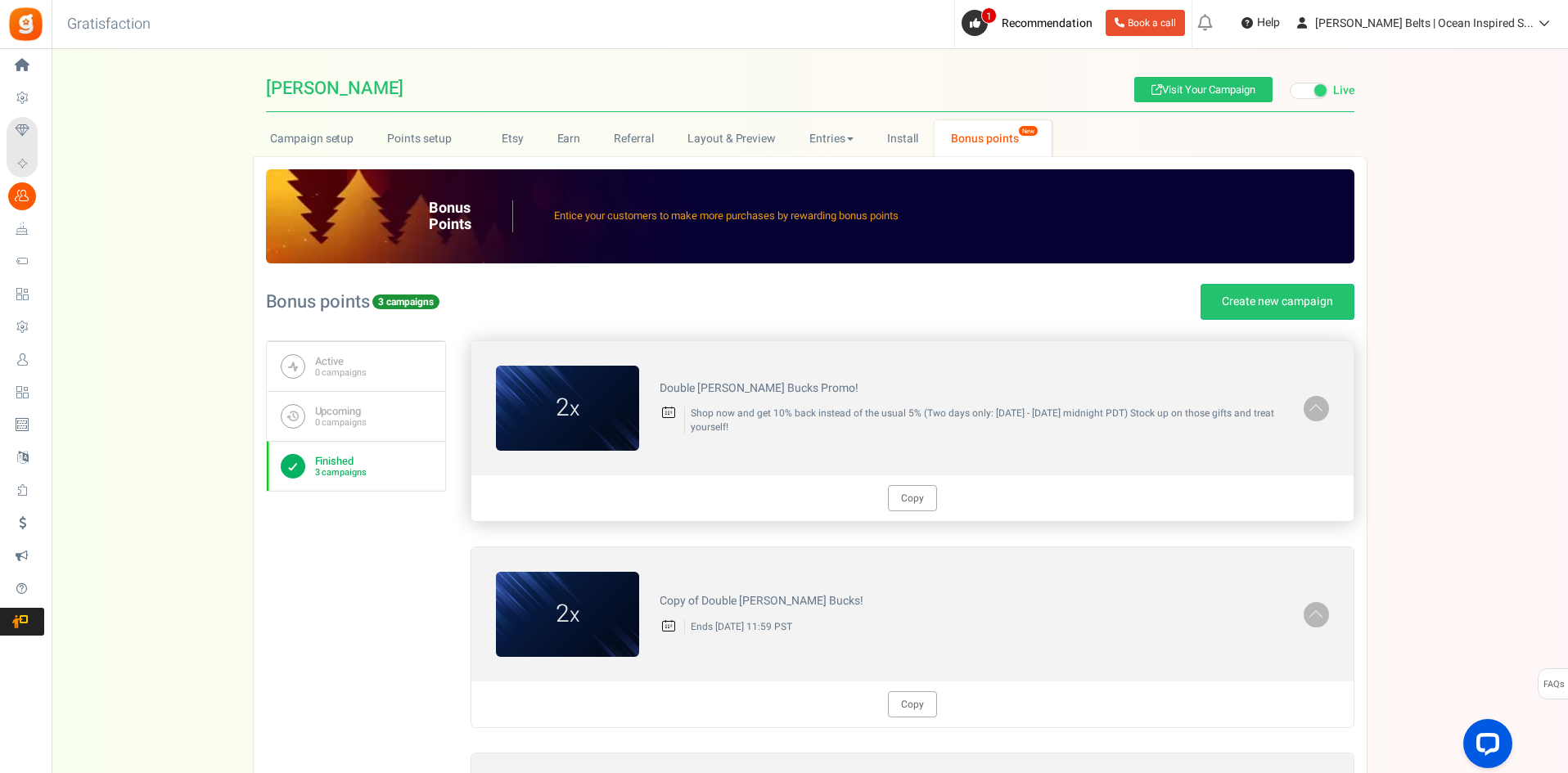
click at [720, 440] on div "Double [PERSON_NAME] Bucks Promo! Shop now and get 10% back instead of the usua…" at bounding box center [971, 408] width 664 height 70
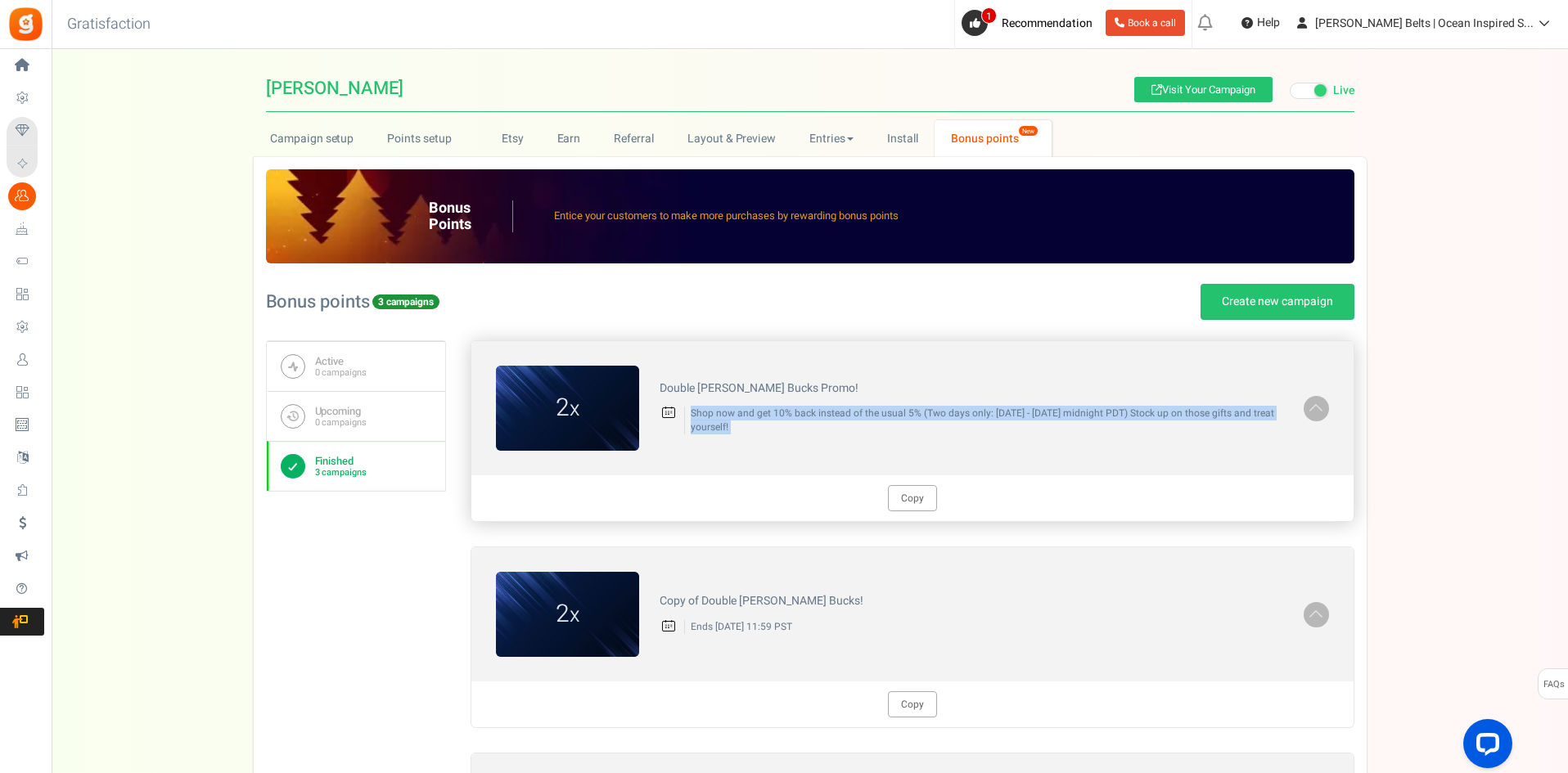
click at [720, 440] on div "Double [PERSON_NAME] Bucks Promo! Shop now and get 10% back instead of the usua…" at bounding box center [971, 408] width 664 height 70
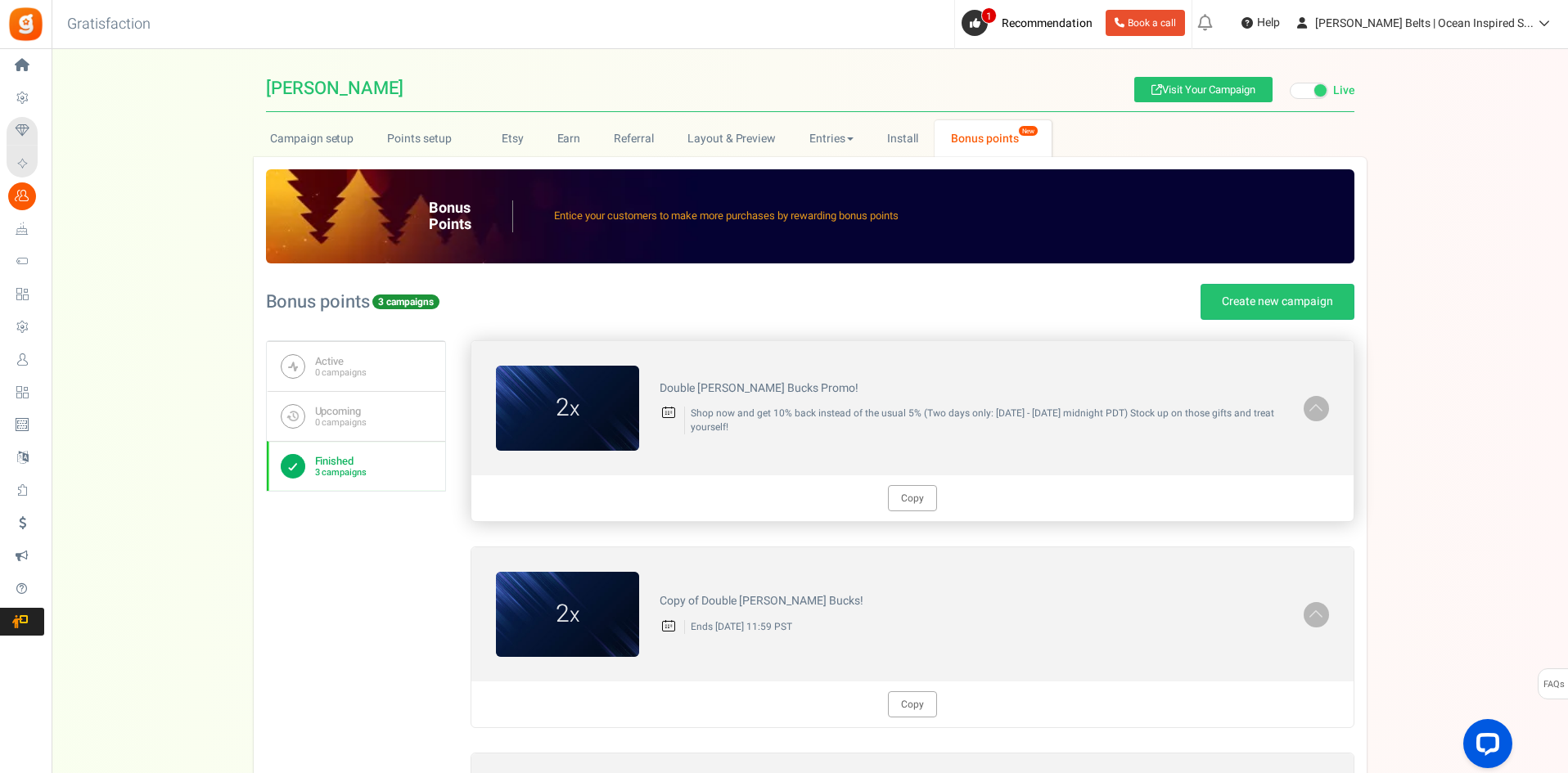
click at [720, 440] on div "Double [PERSON_NAME] Bucks Promo! Shop now and get 10% back instead of the usua…" at bounding box center [971, 408] width 664 height 70
drag, startPoint x: 976, startPoint y: 410, endPoint x: 1142, endPoint y: 407, distance: 166.0
click at [1142, 407] on p "Shop now and get 10% back instead of the usual 5% (Two days only: [DATE] - [DAT…" at bounding box center [983, 420] width 599 height 28
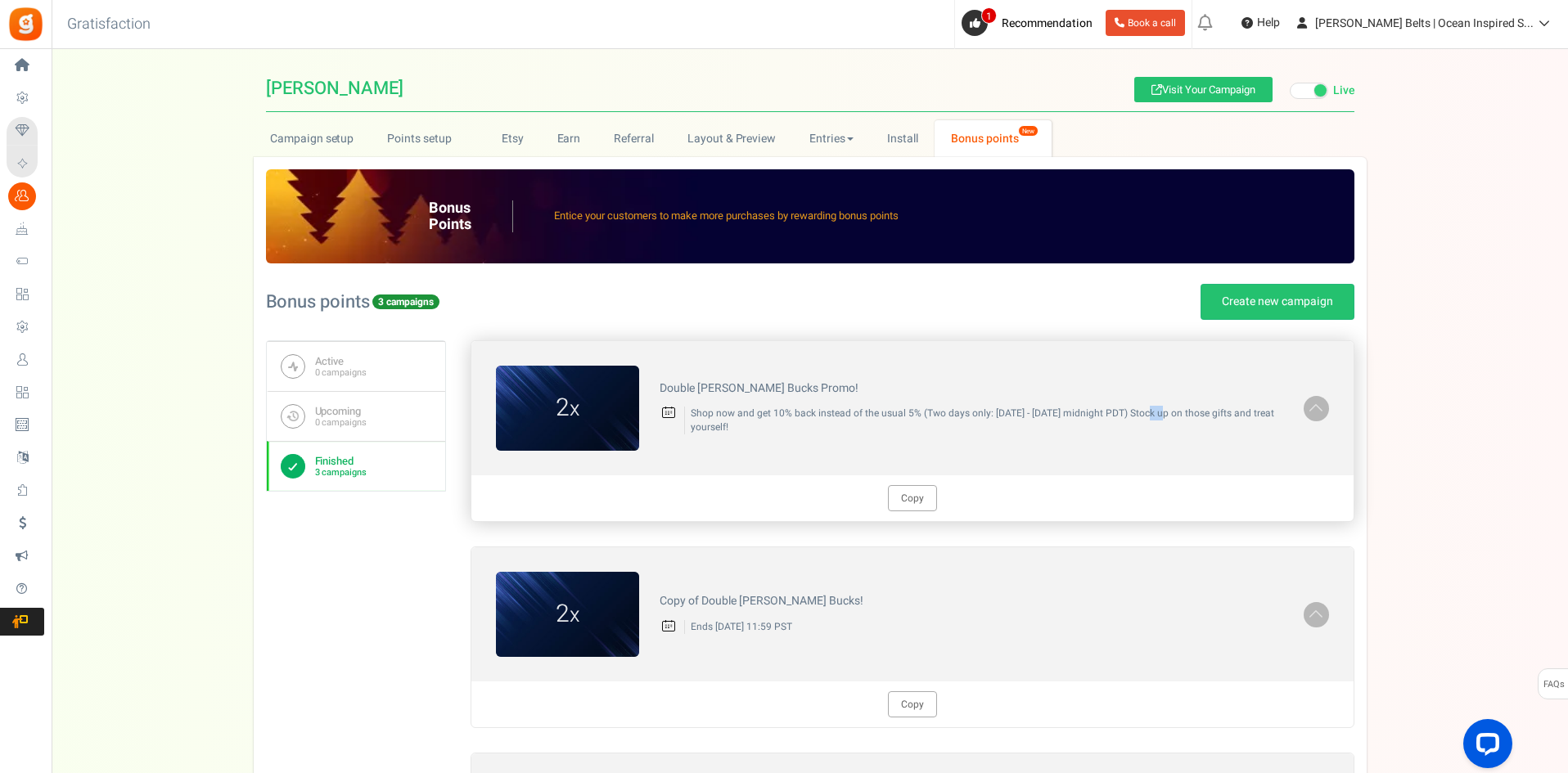
click at [1142, 407] on p "Shop now and get 10% back instead of the usual 5% (Two days only: [DATE] - [DAT…" at bounding box center [983, 420] width 599 height 28
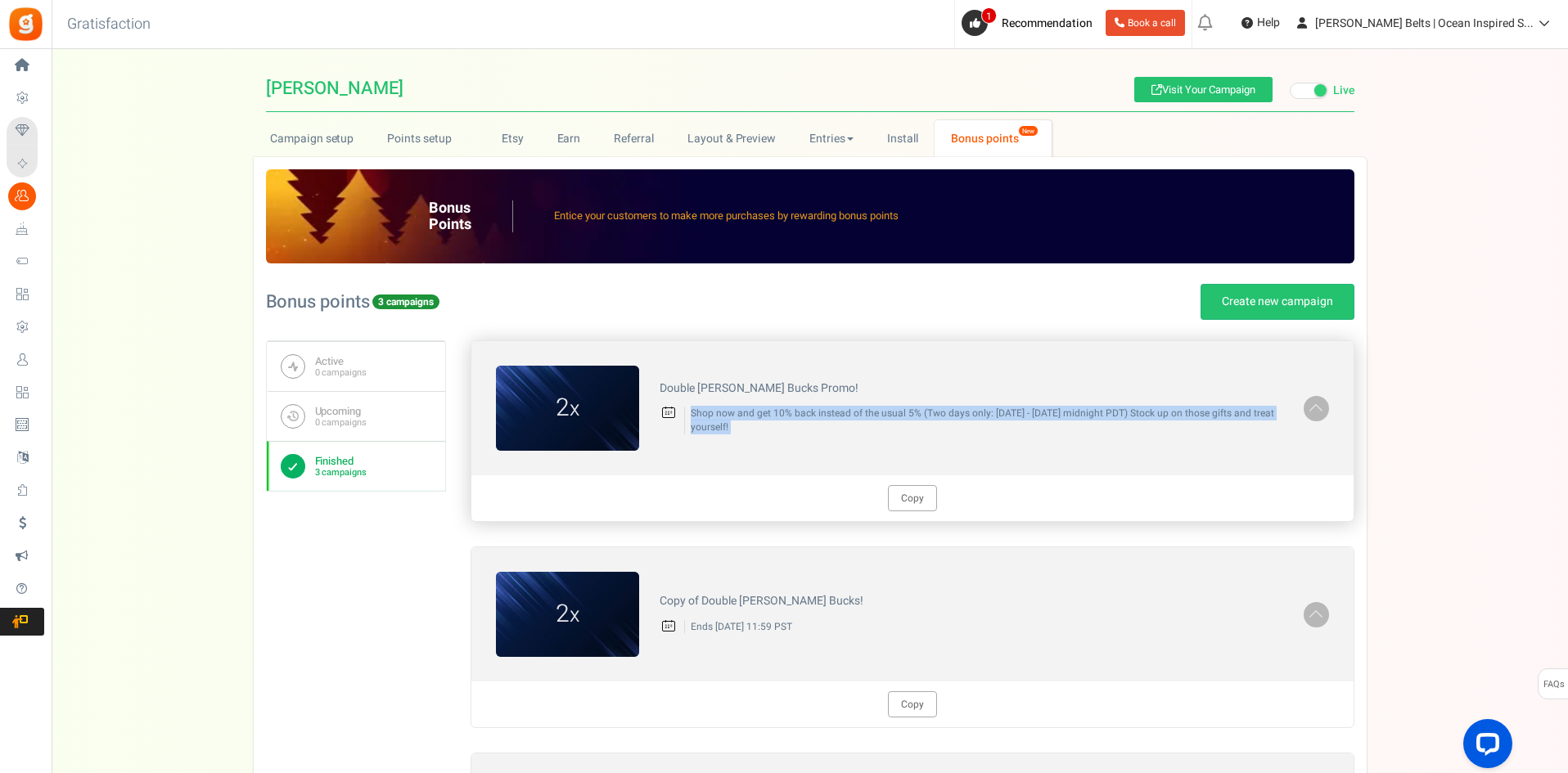
click at [1142, 407] on p "Shop now and get 10% back instead of the usual 5% (Two days only: [DATE] - [DAT…" at bounding box center [983, 420] width 599 height 28
click at [1091, 436] on div "Double [PERSON_NAME] Bucks Promo! Shop now and get 10% back instead of the usua…" at bounding box center [971, 408] width 664 height 70
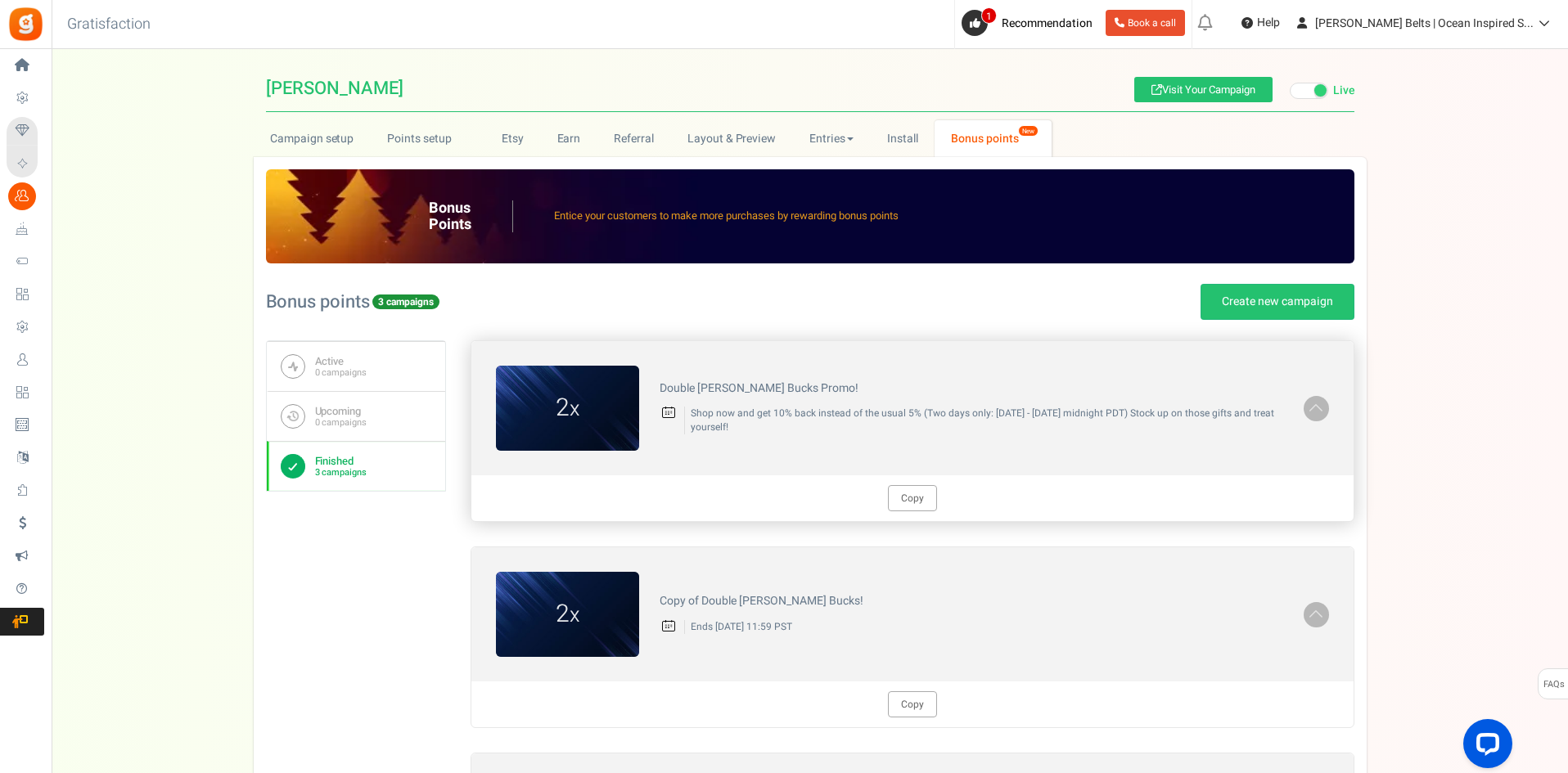
click at [727, 402] on div "Double [PERSON_NAME] Bucks Promo! Shop now and get 10% back instead of the usua…" at bounding box center [971, 408] width 664 height 70
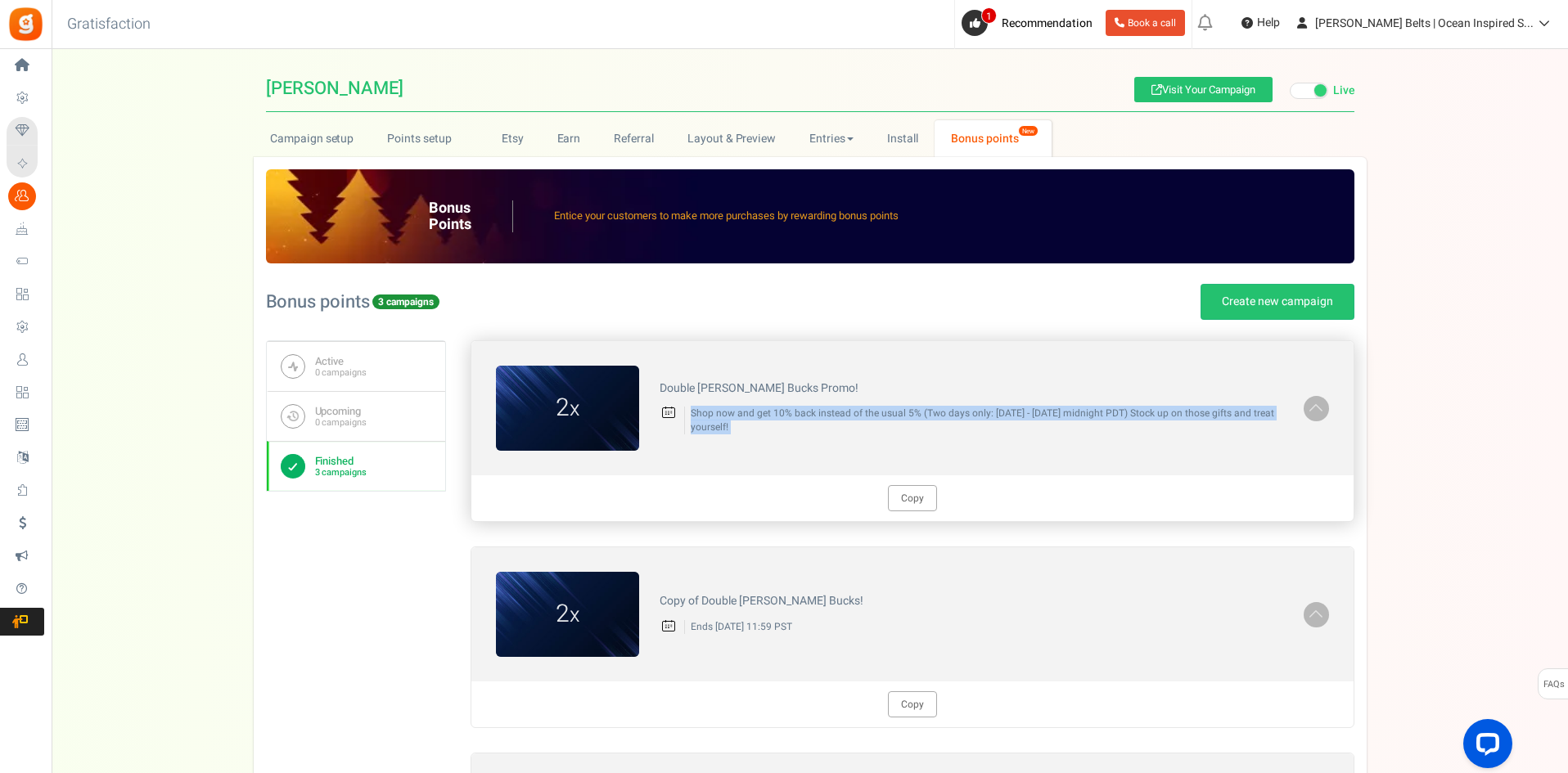
click at [727, 402] on div "Double [PERSON_NAME] Bucks Promo! Shop now and get 10% back instead of the usua…" at bounding box center [971, 408] width 664 height 70
click at [721, 427] on p "Shop now and get 10% back instead of the usual 5% (Two days only: [DATE] - [DAT…" at bounding box center [983, 420] width 599 height 28
